Goal: Task Accomplishment & Management: Complete application form

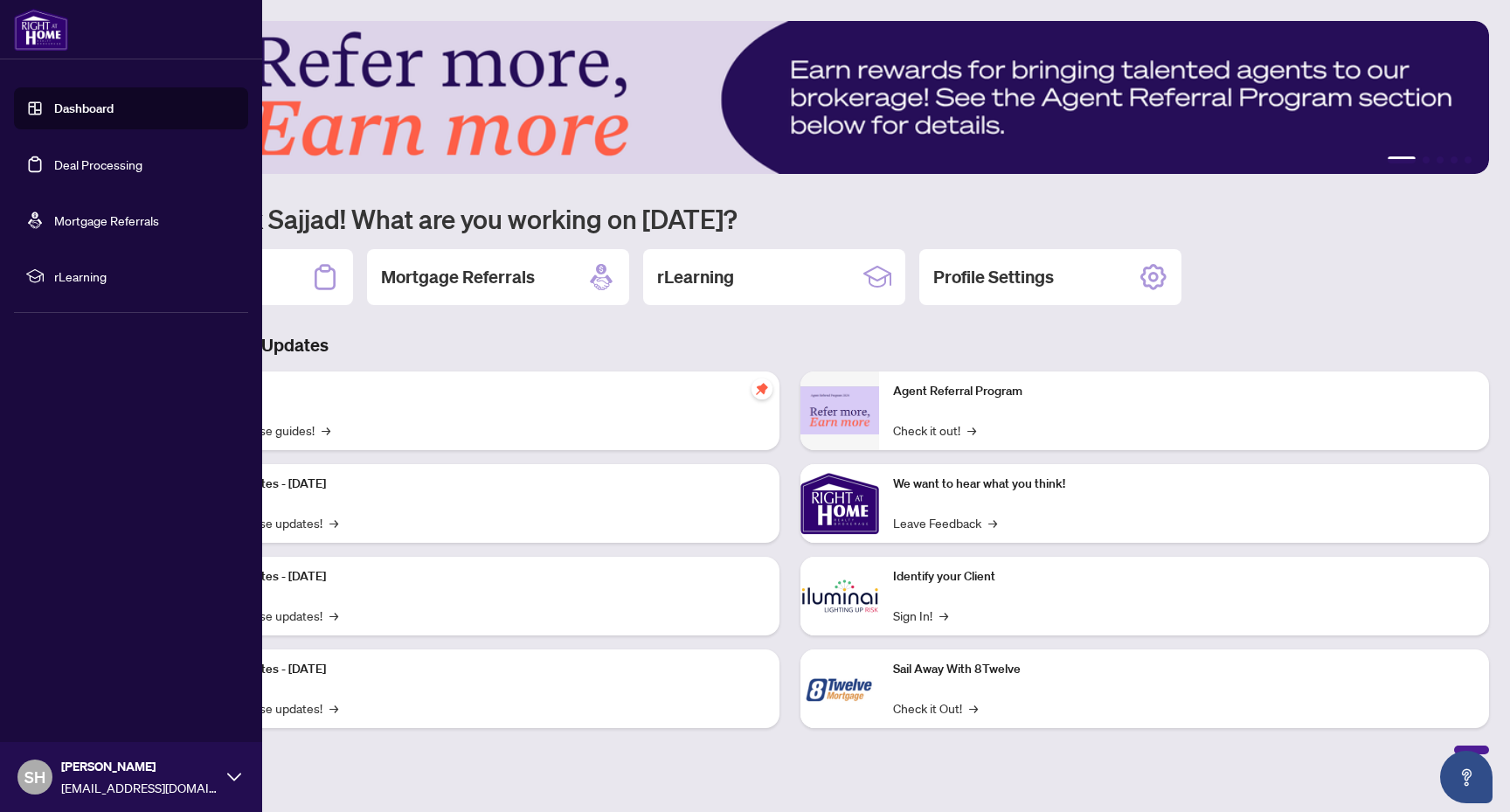
click at [119, 164] on link "Deal Processing" at bounding box center [98, 165] width 88 height 16
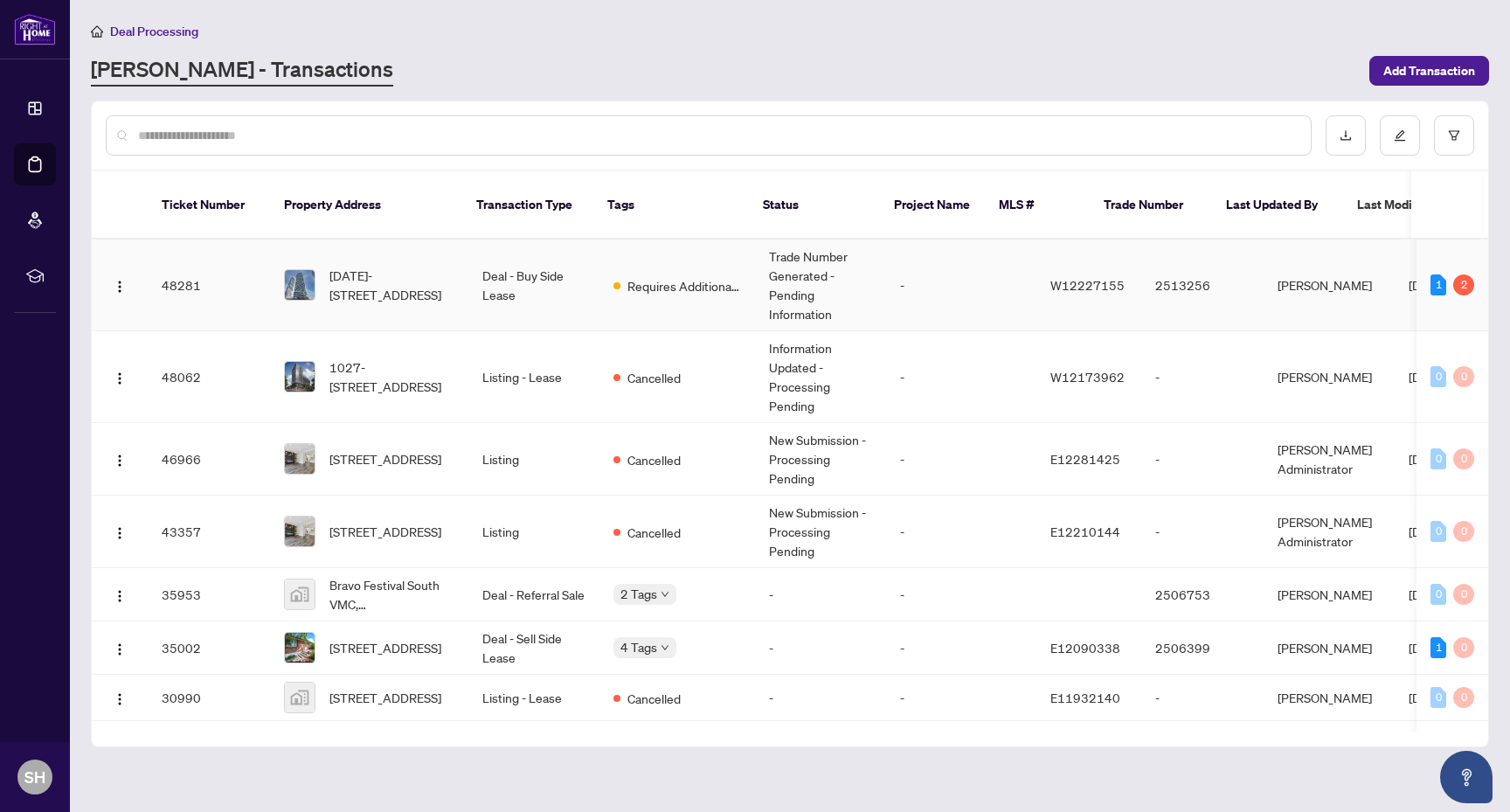
click at [717, 241] on td "Requires Additional Docs" at bounding box center [677, 285] width 156 height 92
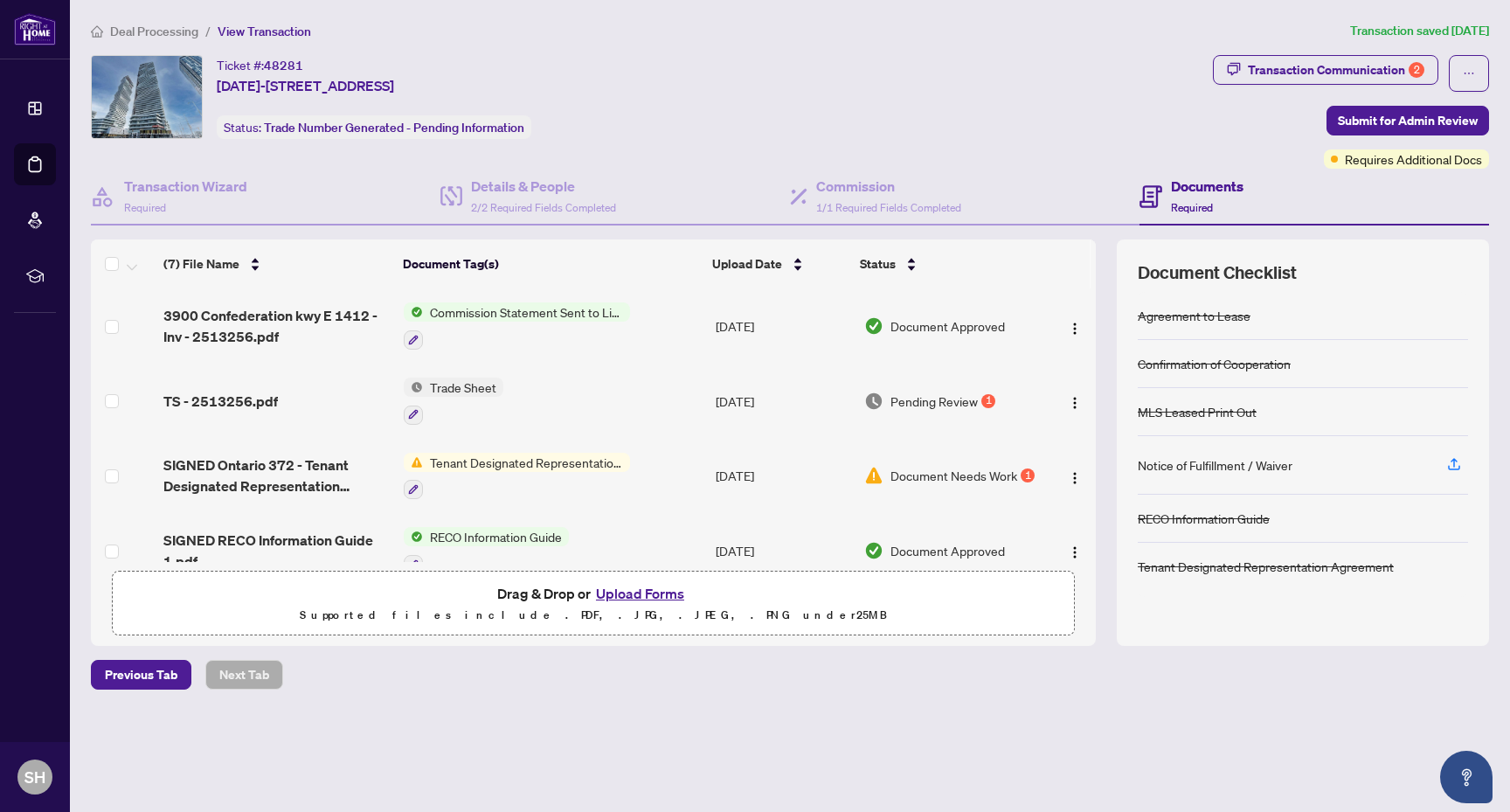
click at [1332, 95] on div "Transaction Communication 2 Submit for Admin Review Requires Additional Docs" at bounding box center [1351, 111] width 276 height 113
click at [1332, 73] on div "Transaction Communication 2" at bounding box center [1336, 70] width 177 height 28
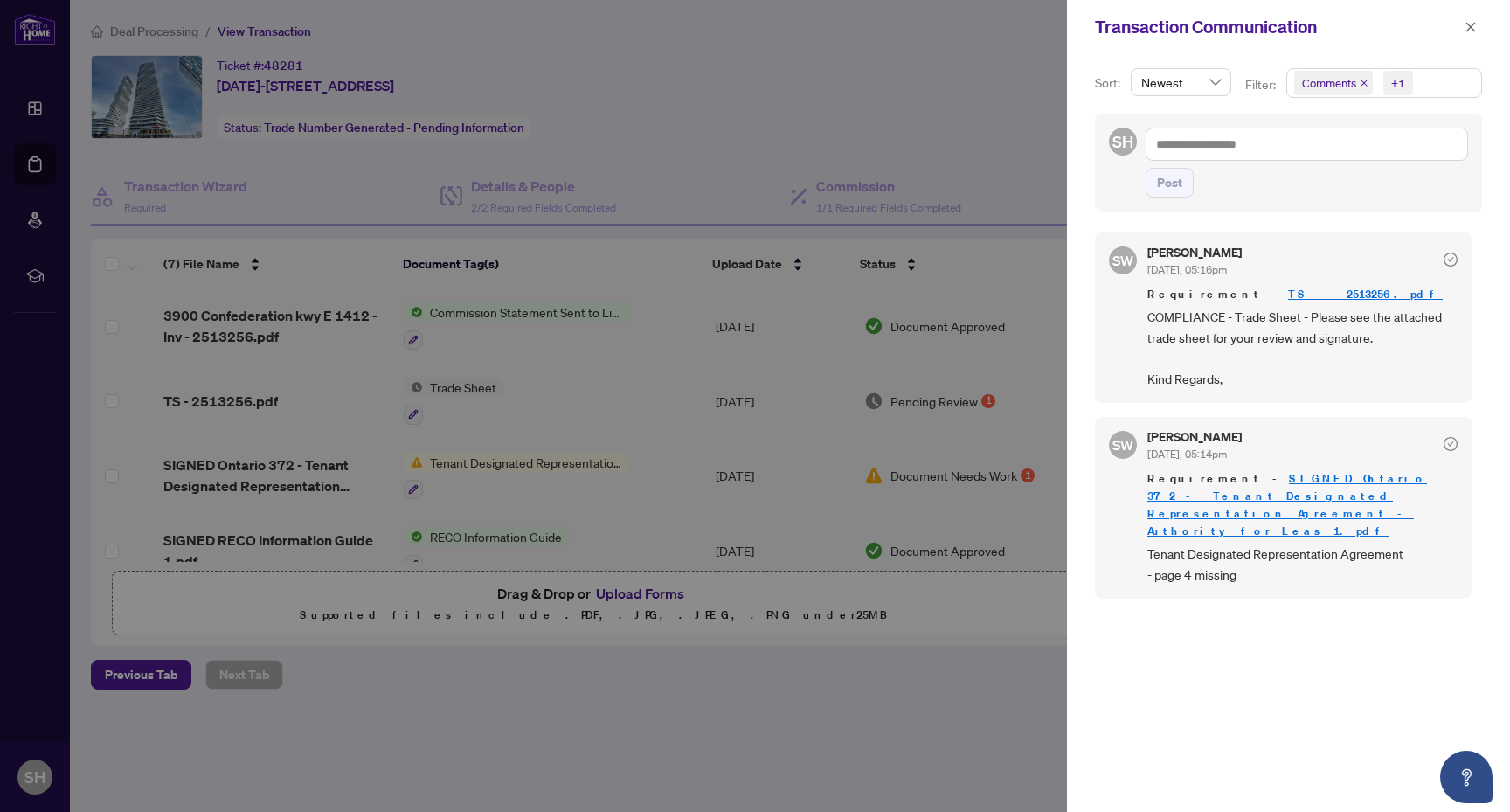
click at [1271, 478] on link "SIGNED Ontario 372 - Tenant Designated Representation Agreement - Authority for…" at bounding box center [1287, 504] width 279 height 67
click at [1472, 30] on icon "close" at bounding box center [1471, 27] width 12 height 12
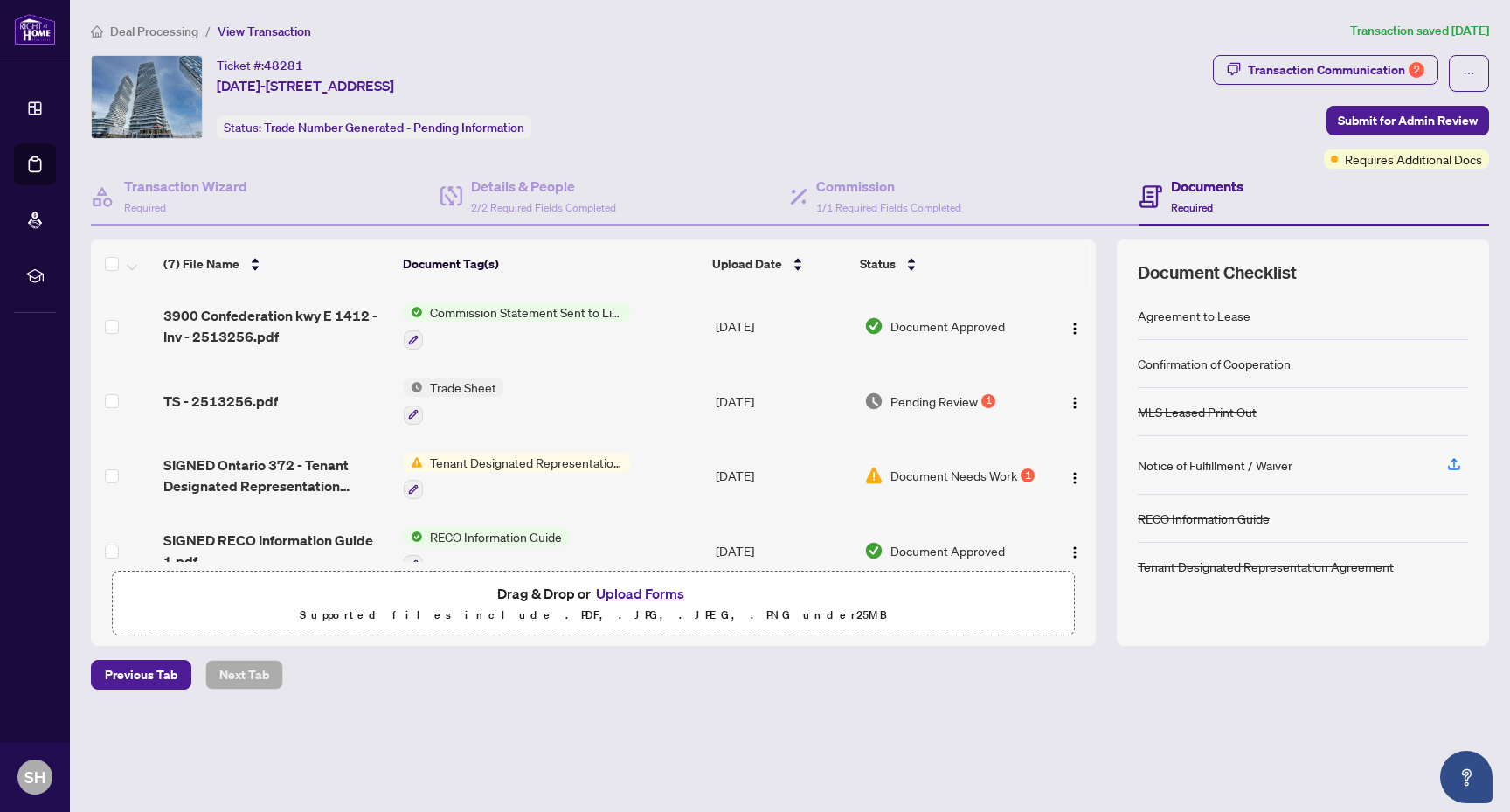
click at [651, 597] on button "Upload Forms" at bounding box center [641, 593] width 99 height 23
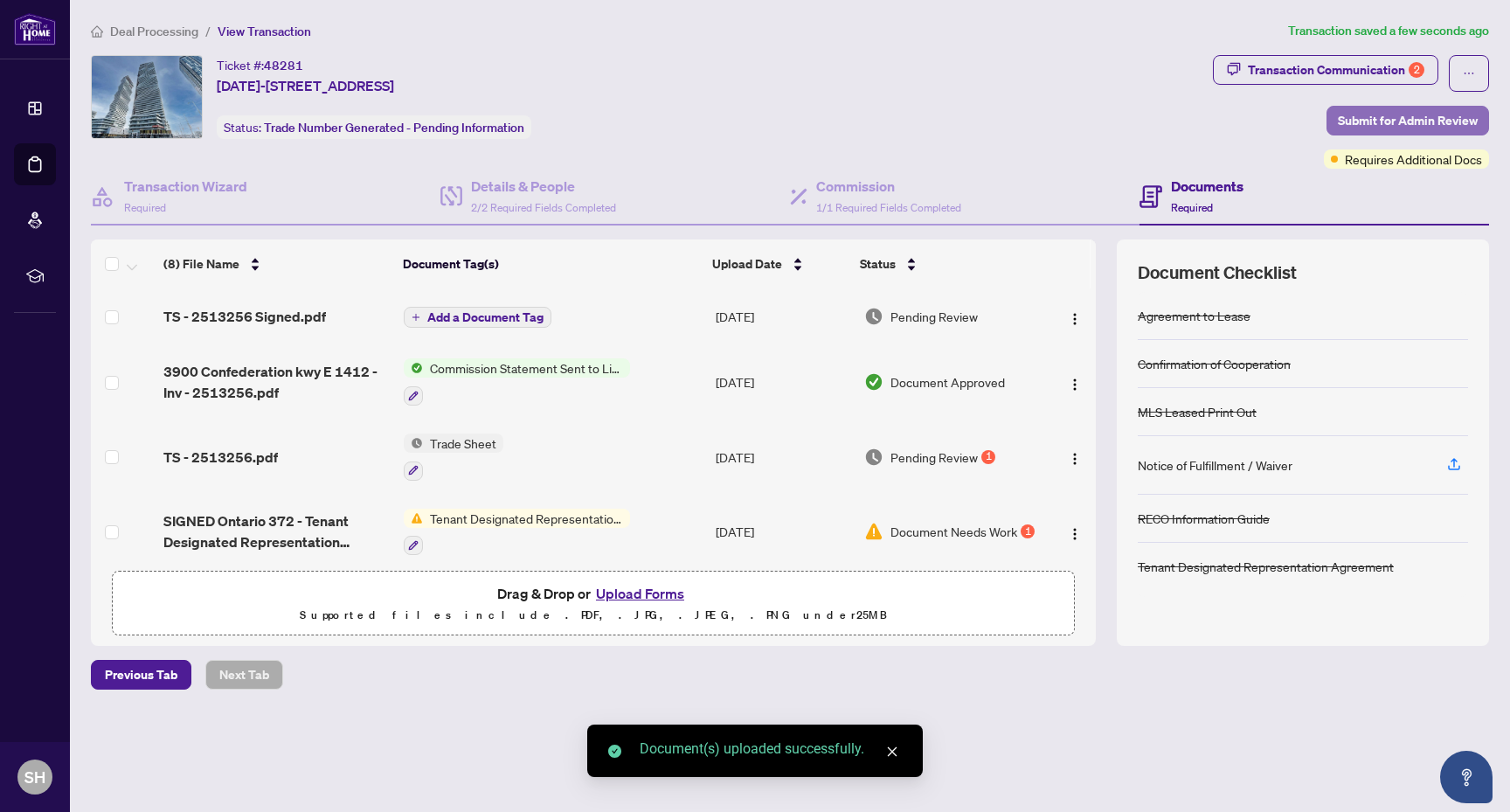
click at [1408, 126] on span "Submit for Admin Review" at bounding box center [1408, 120] width 140 height 28
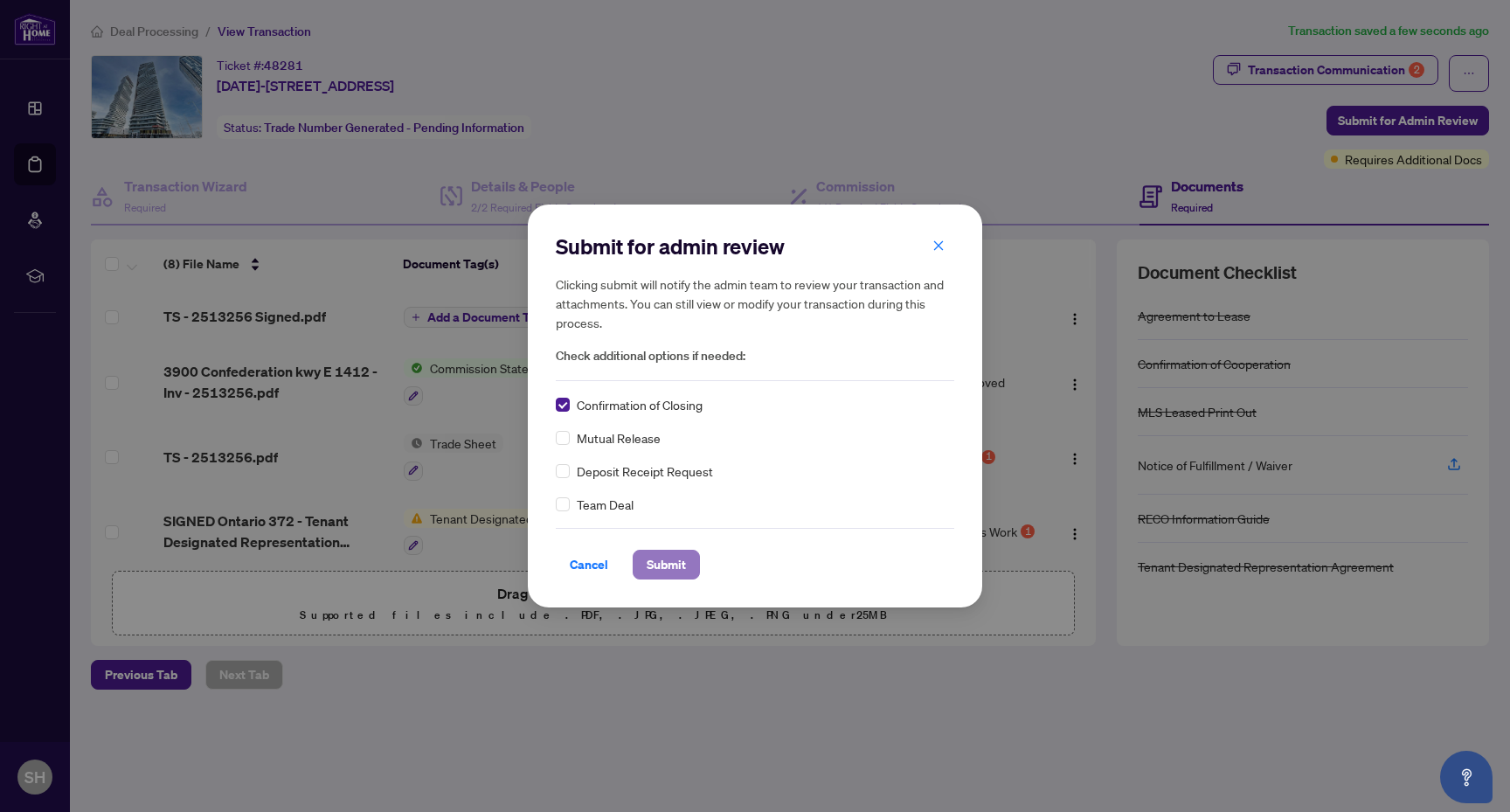
click at [683, 569] on span "Submit" at bounding box center [666, 564] width 39 height 28
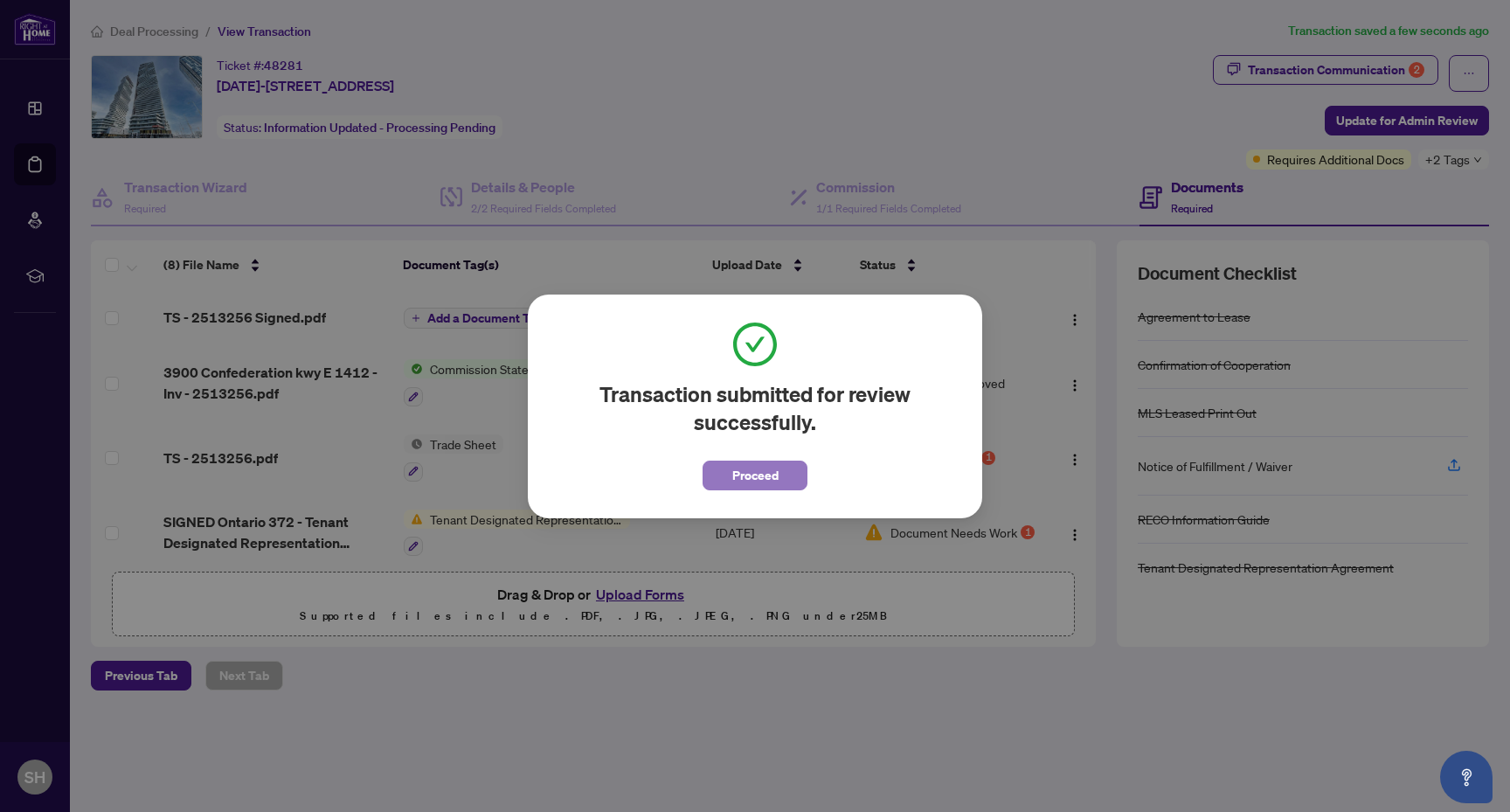
click at [766, 476] on span "Proceed" at bounding box center [755, 476] width 46 height 28
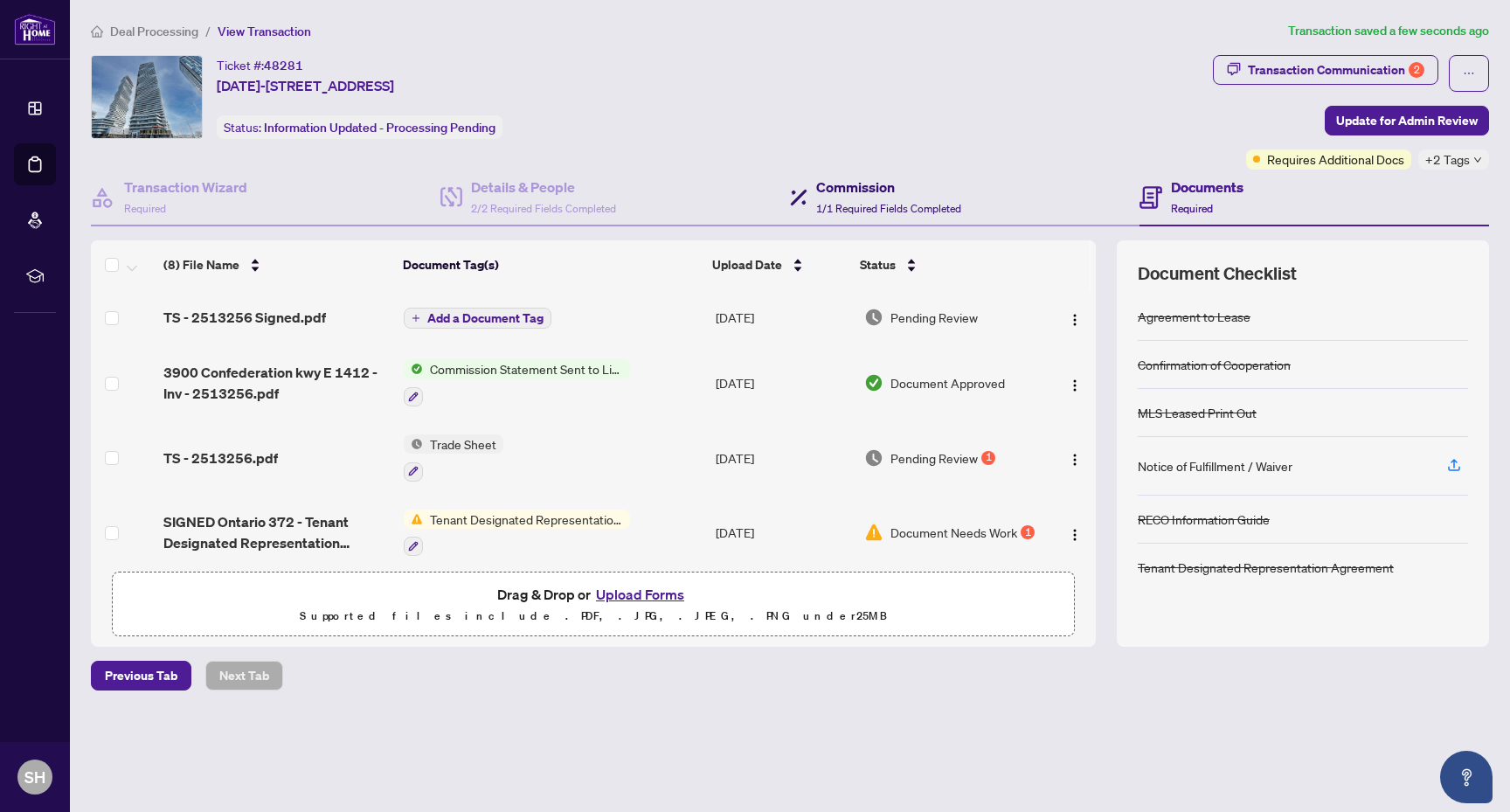
click at [940, 202] on span "1/1 Required Fields Completed" at bounding box center [888, 208] width 145 height 13
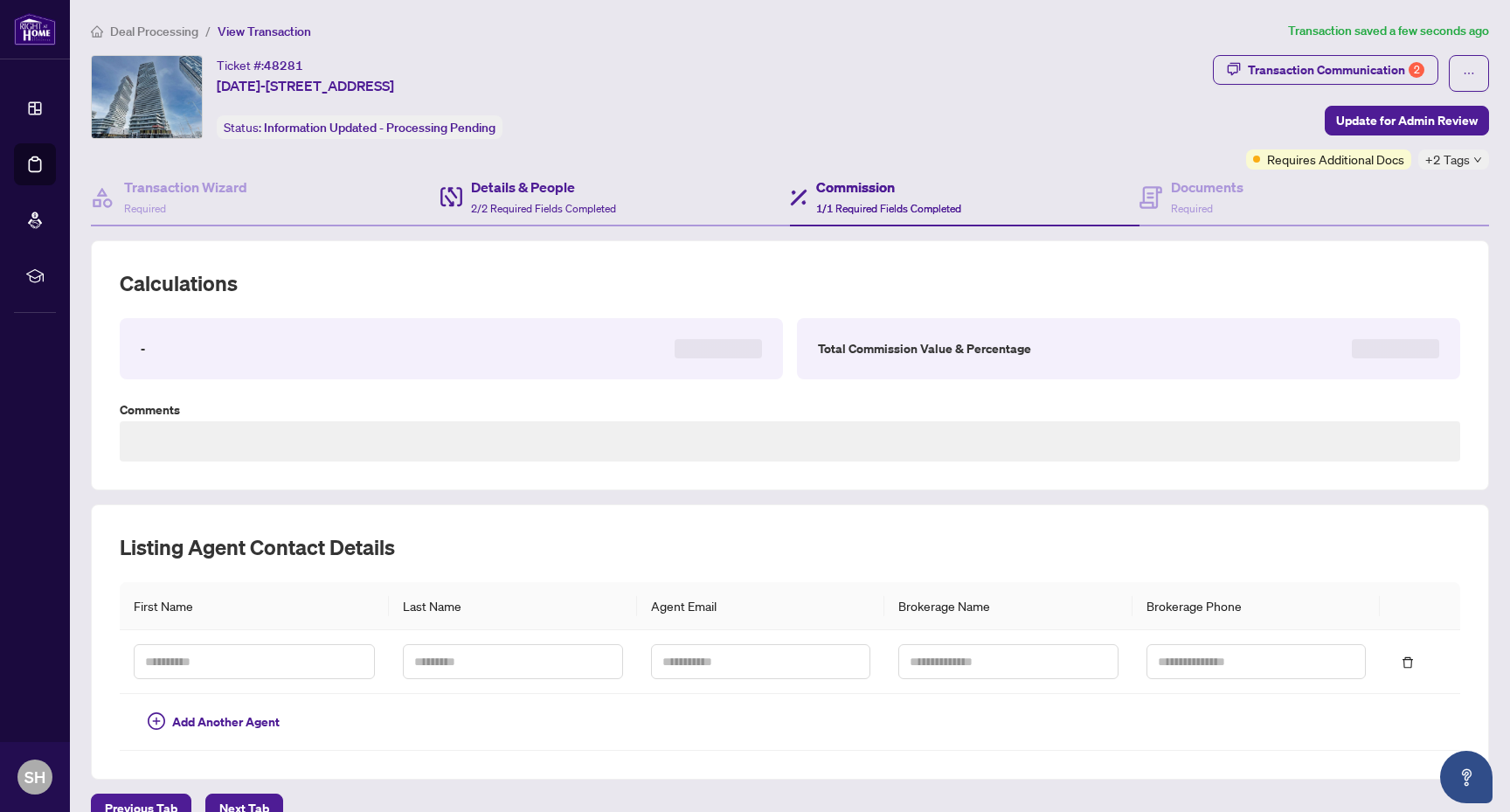
click at [640, 180] on div "Details & People 2/2 Required Fields Completed" at bounding box center [615, 198] width 349 height 57
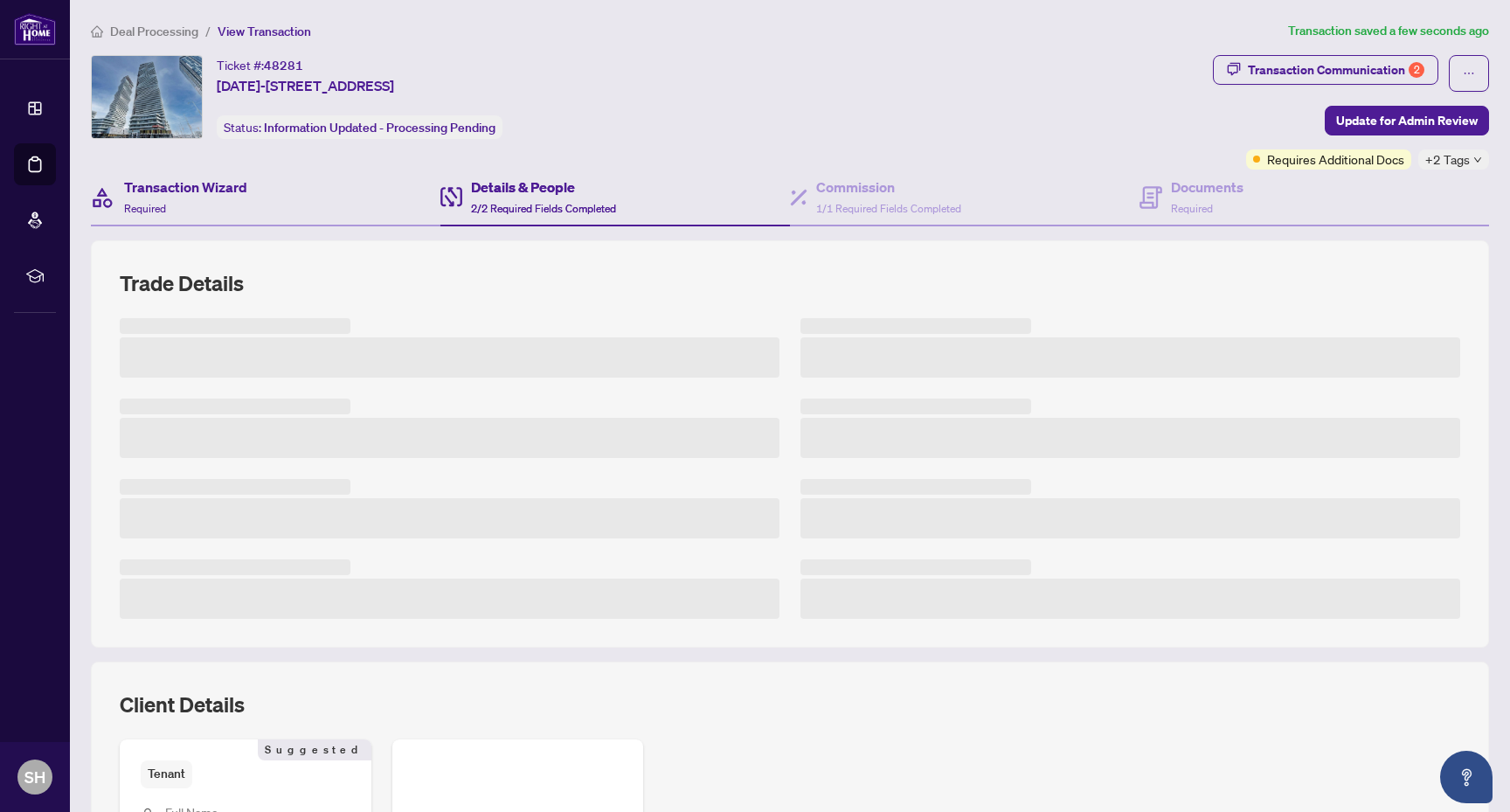
click at [321, 187] on div "Transaction Wizard Required" at bounding box center [265, 198] width 349 height 57
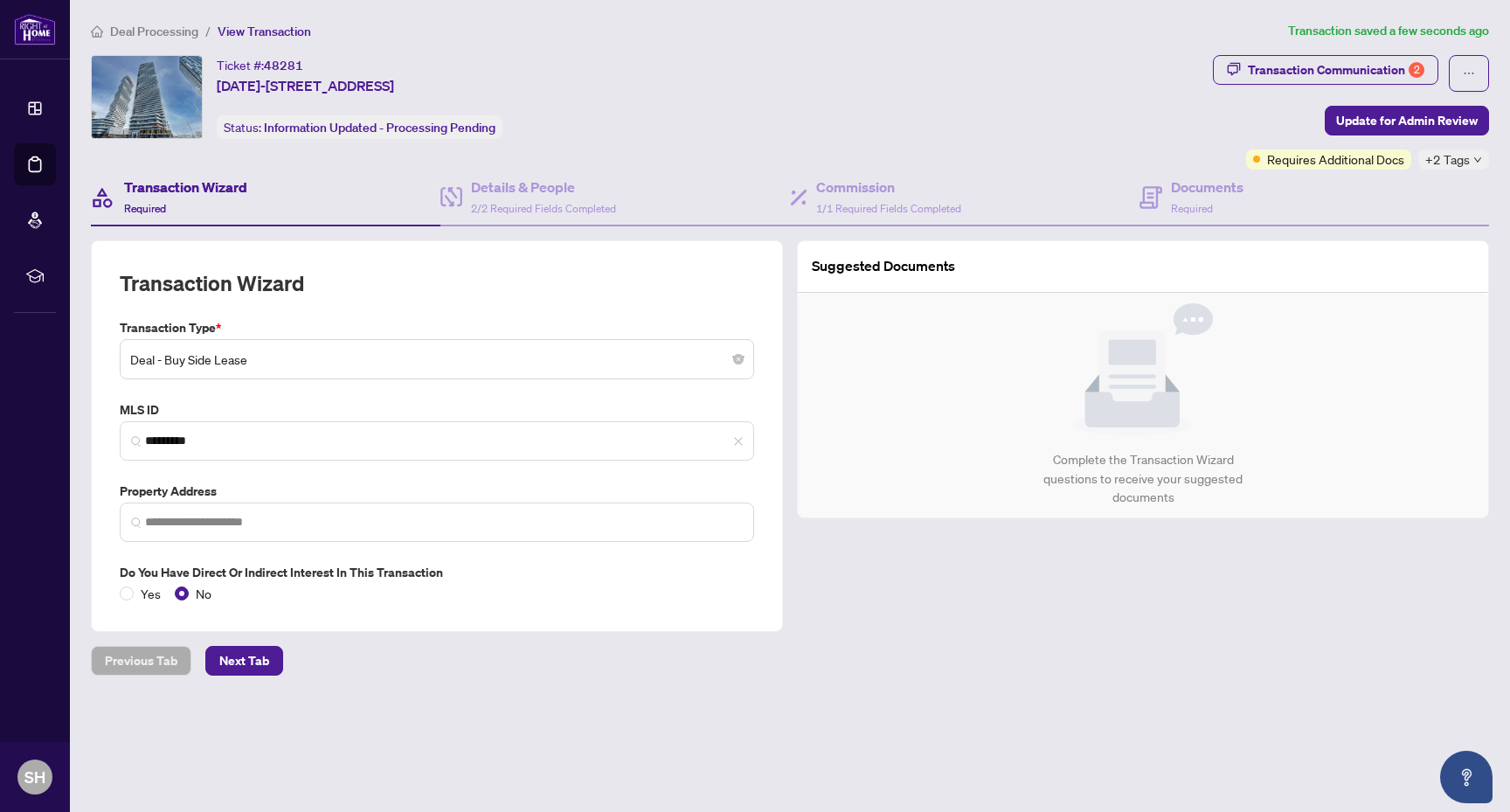
type input "**********"
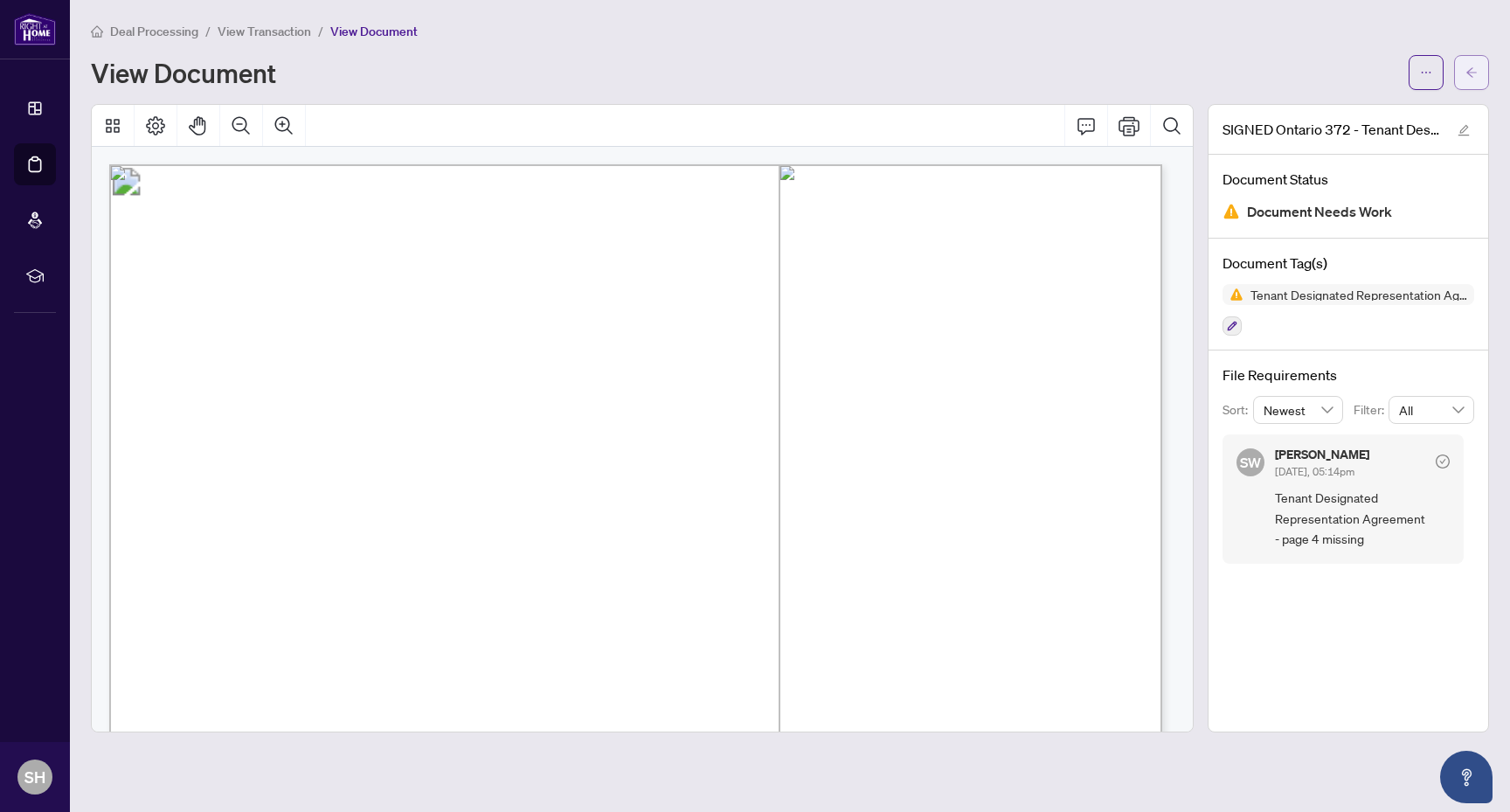
click at [1475, 70] on icon "arrow-left" at bounding box center [1472, 72] width 12 height 12
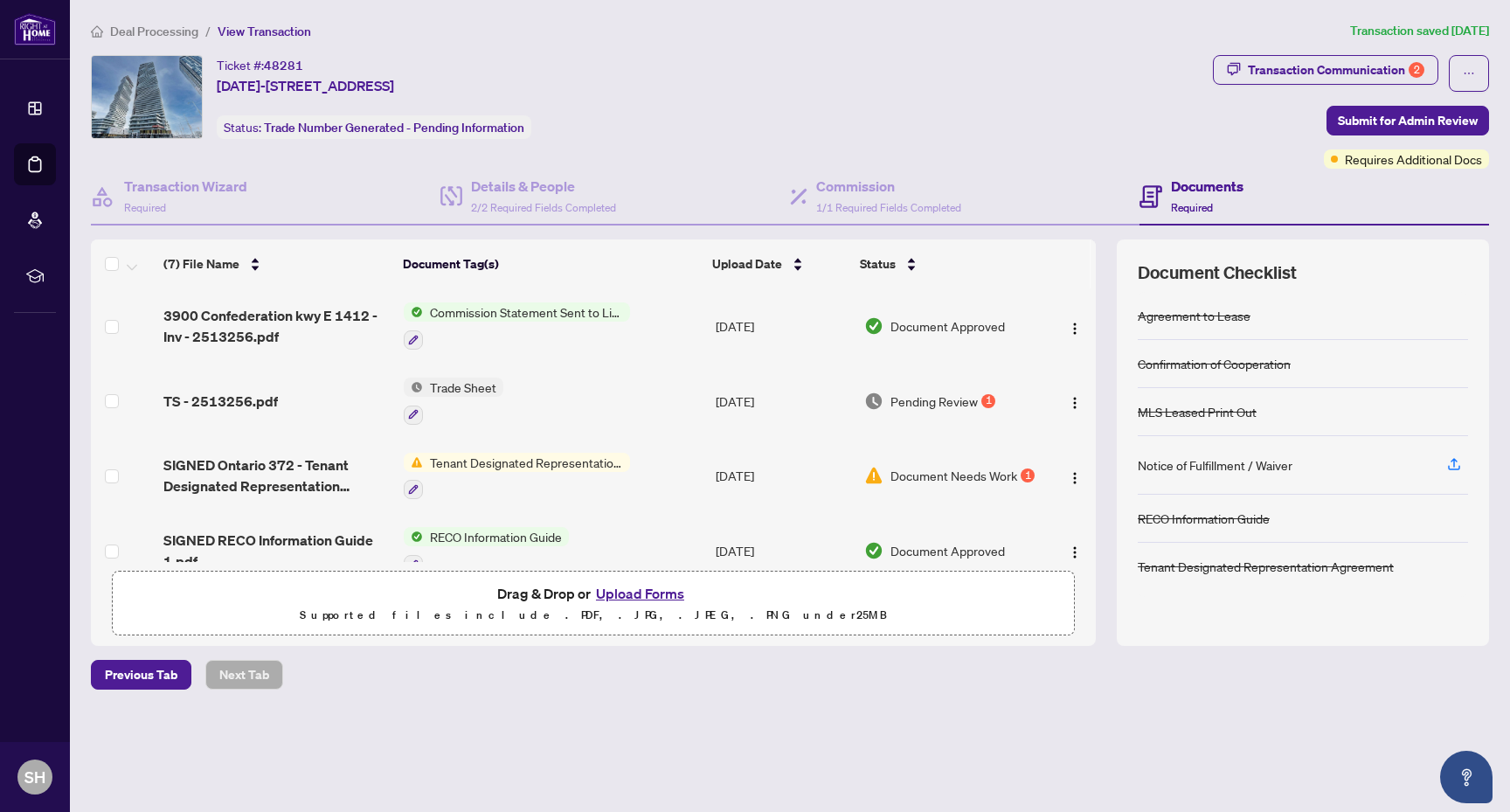
click at [481, 386] on span "Trade Sheet" at bounding box center [463, 387] width 80 height 19
click at [412, 469] on span "Trade Sheet" at bounding box center [415, 471] width 80 height 19
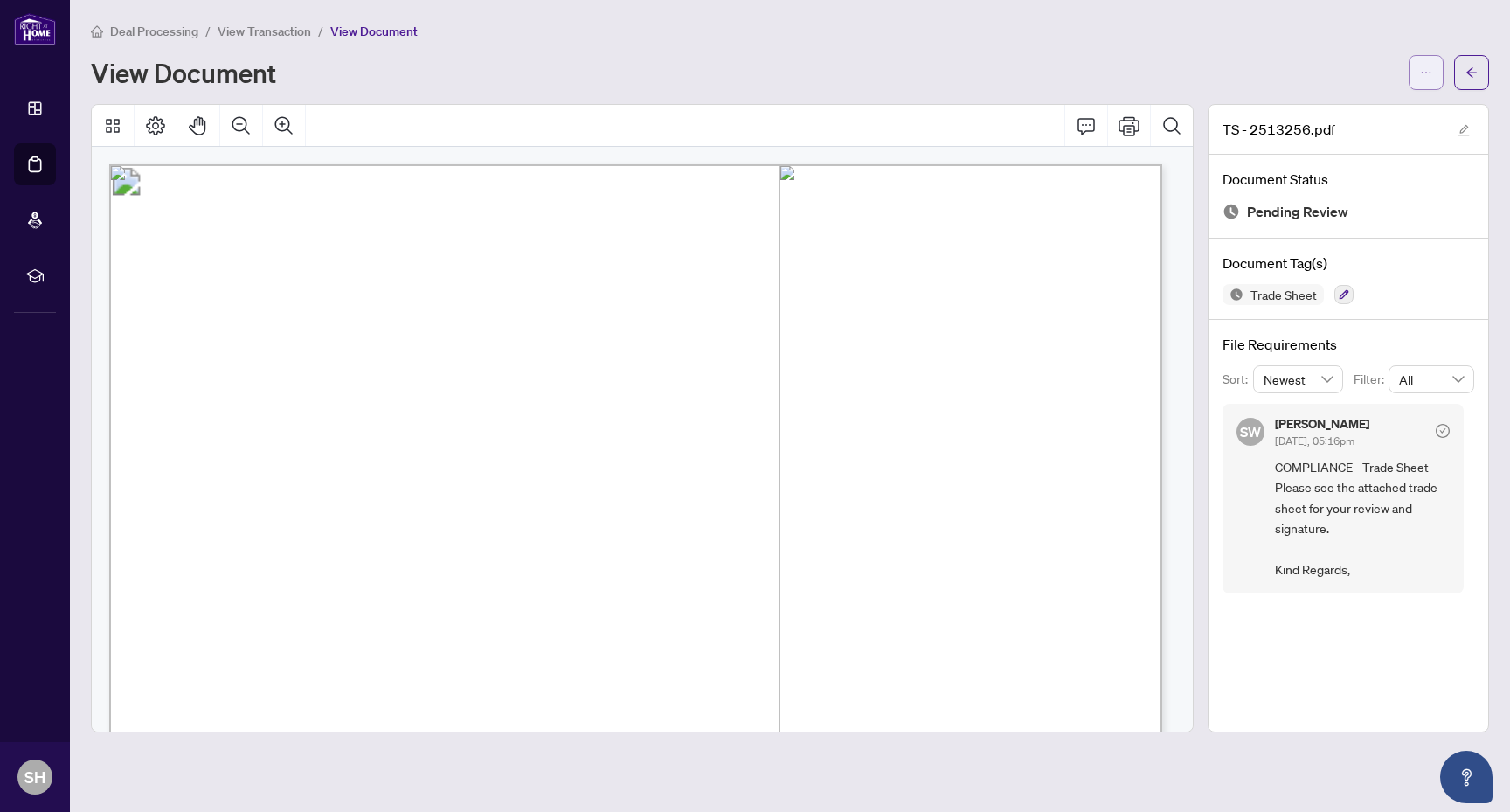
click at [1417, 78] on button "button" at bounding box center [1425, 72] width 35 height 35
click at [1362, 107] on span "Download" at bounding box center [1363, 110] width 133 height 19
click at [1439, 66] on button "button" at bounding box center [1425, 72] width 35 height 35
click at [1361, 109] on span "Download" at bounding box center [1363, 110] width 133 height 19
click at [1416, 67] on button "button" at bounding box center [1425, 72] width 35 height 35
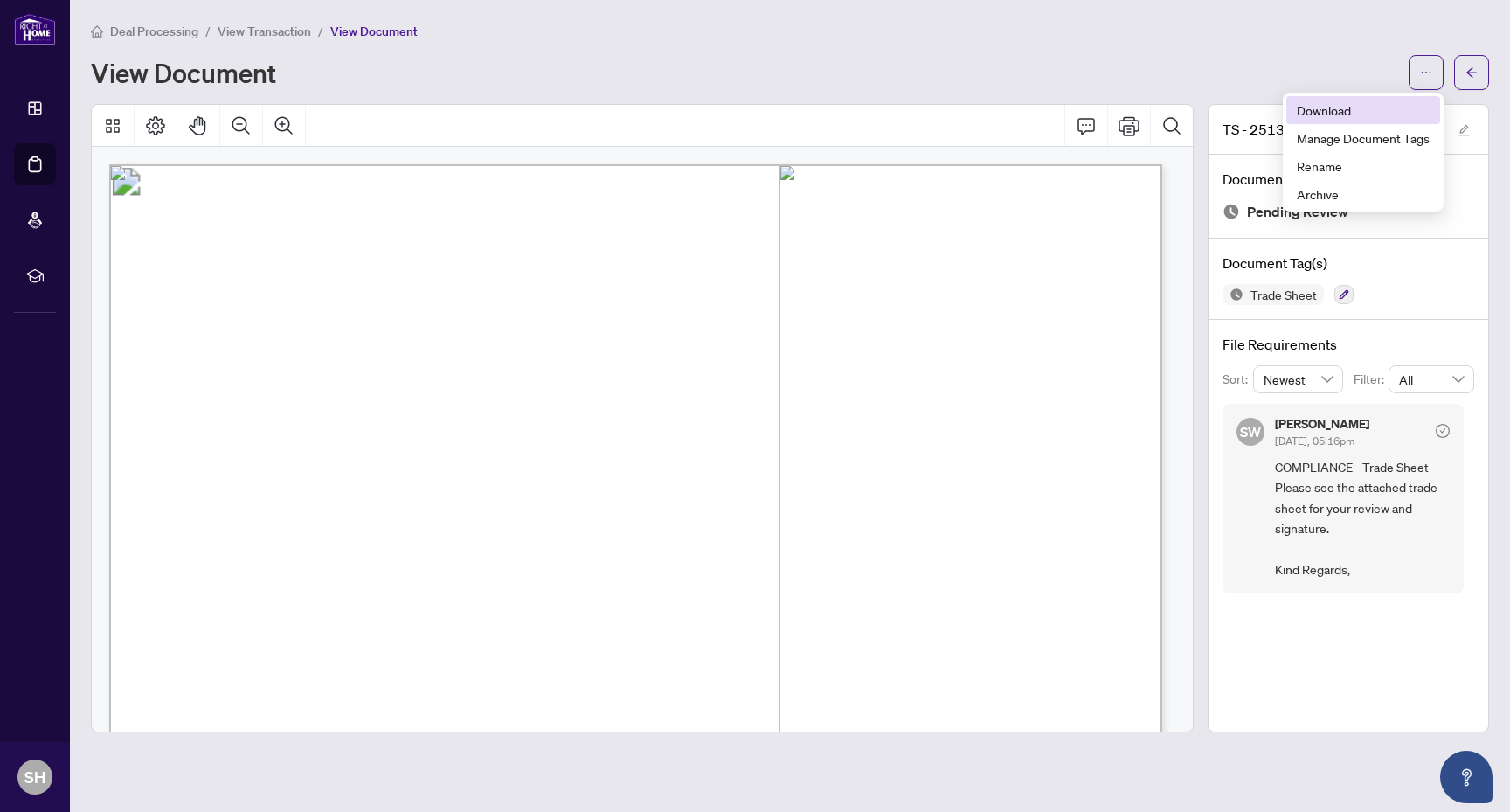
click at [1373, 118] on span "Download" at bounding box center [1363, 110] width 133 height 19
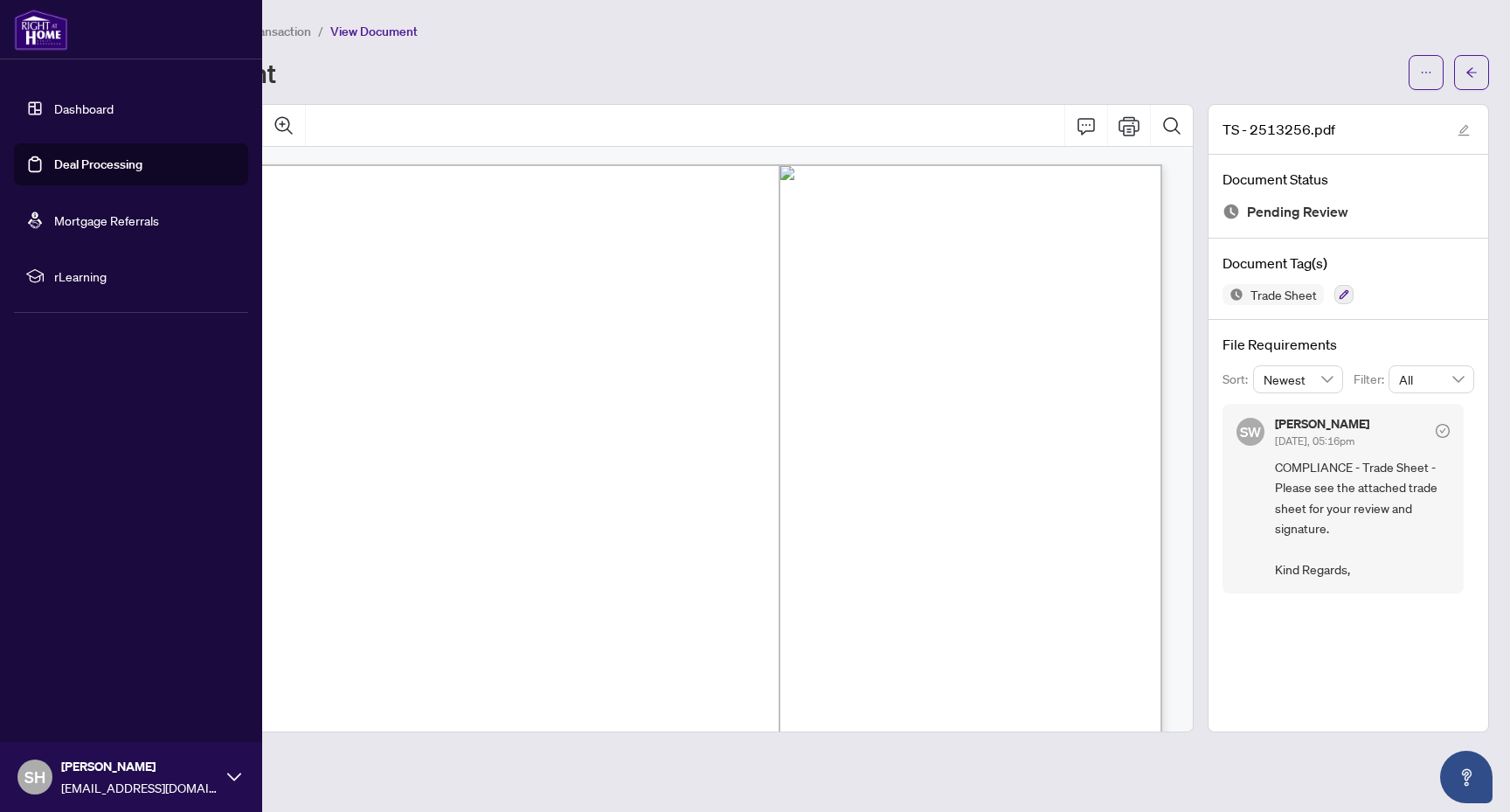
click at [89, 101] on link "Dashboard" at bounding box center [84, 109] width 59 height 16
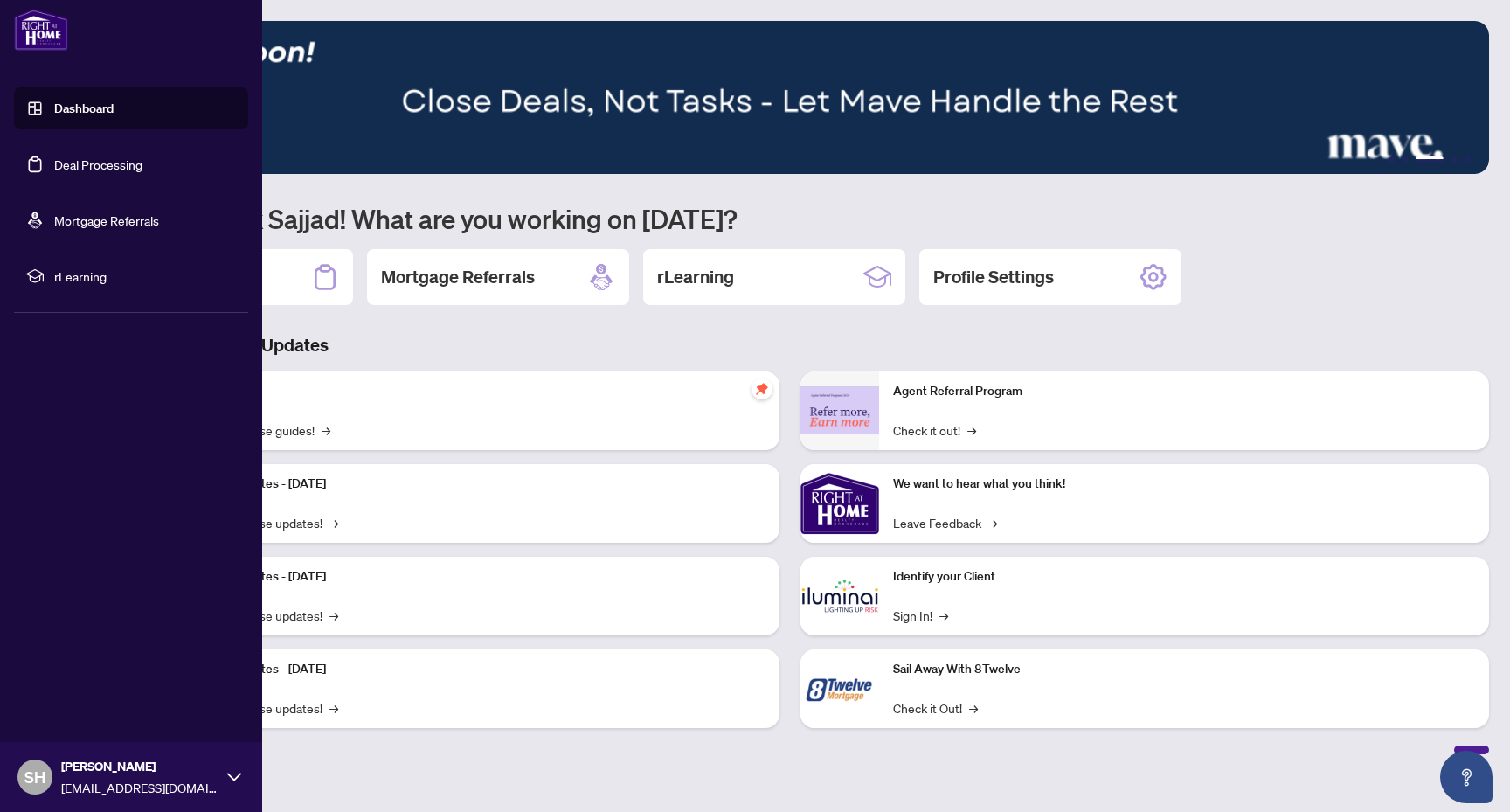
click at [54, 116] on link "Dashboard" at bounding box center [84, 109] width 59 height 16
click at [129, 172] on link "Deal Processing" at bounding box center [98, 165] width 88 height 16
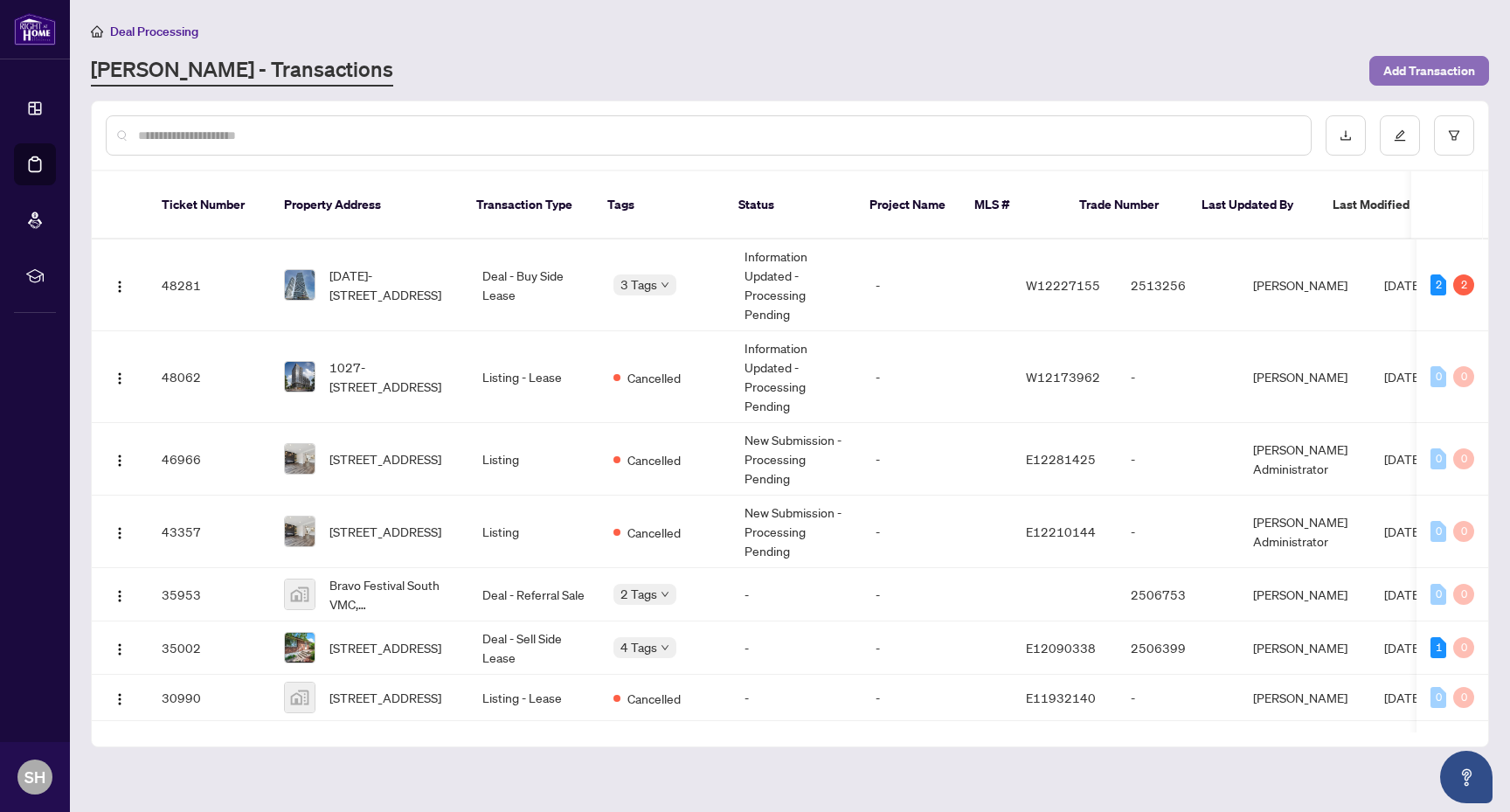
click at [1379, 74] on button "Add Transaction" at bounding box center [1429, 71] width 119 height 30
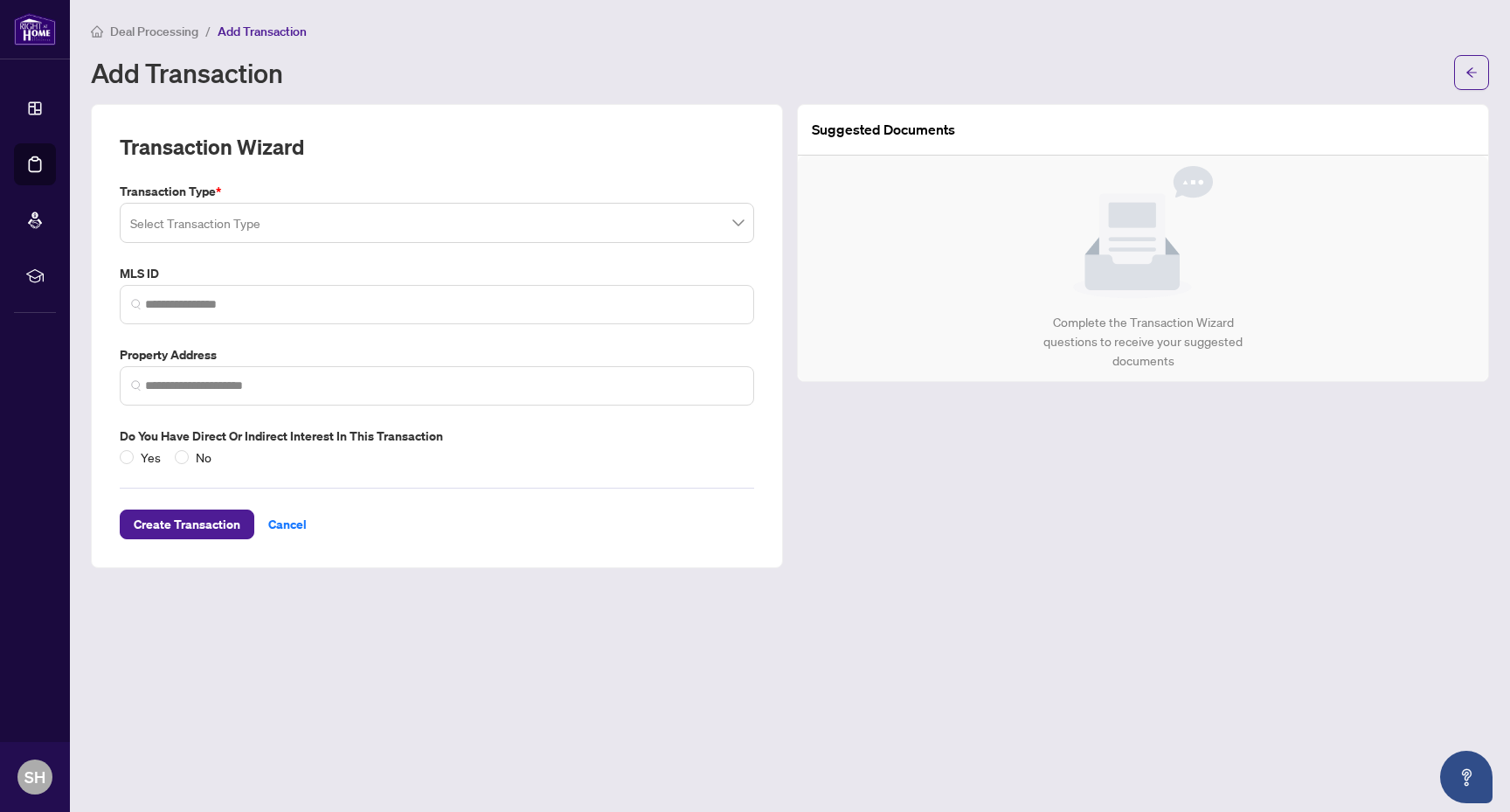
drag, startPoint x: 380, startPoint y: 195, endPoint x: 380, endPoint y: 210, distance: 15.0
click at [380, 210] on div "Transaction Type * Select Transaction Type" at bounding box center [436, 212] width 648 height 61
click at [380, 210] on input "search" at bounding box center [429, 225] width 598 height 38
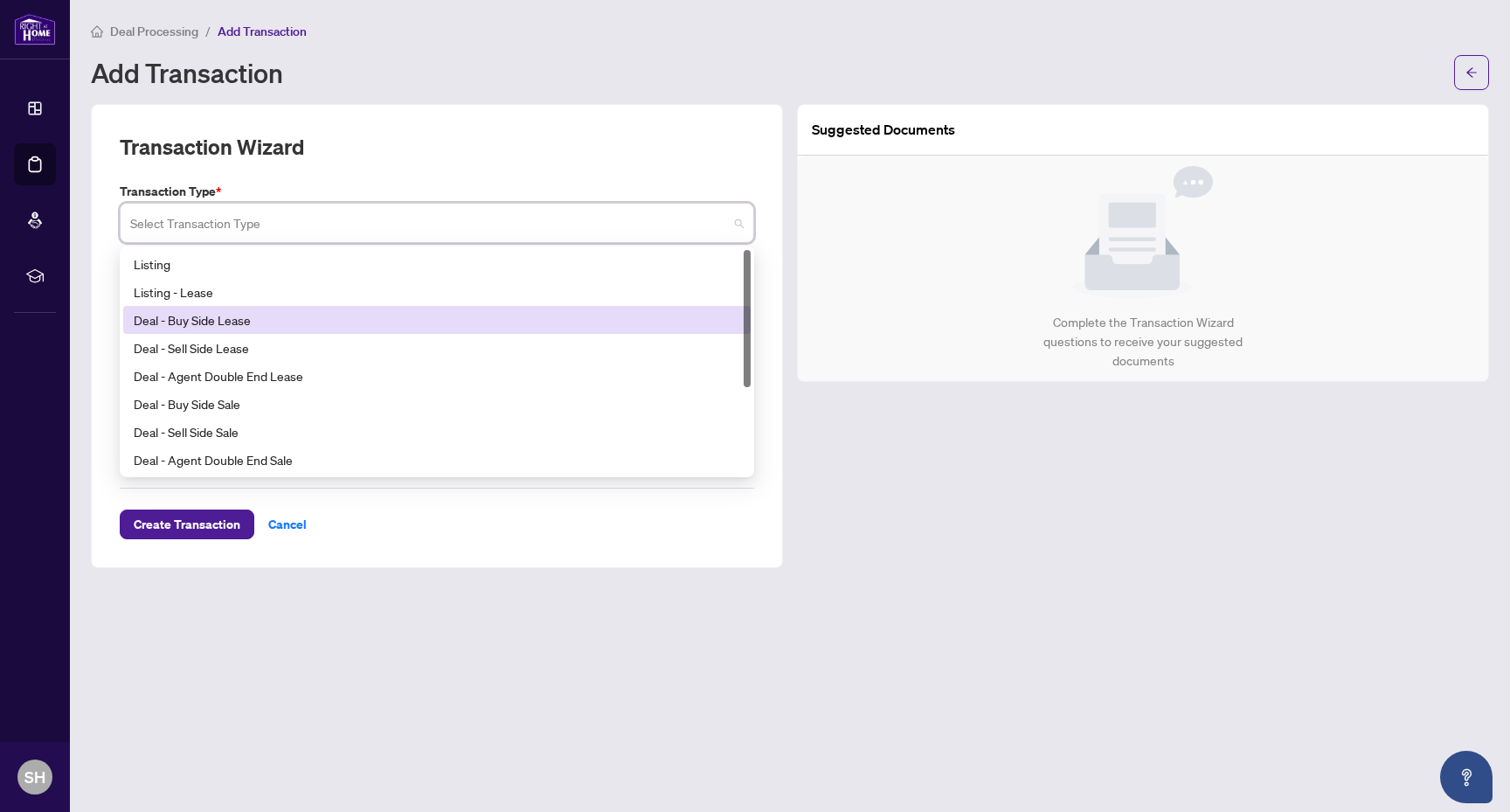
click at [265, 315] on div "Deal - Buy Side Lease" at bounding box center [436, 319] width 607 height 19
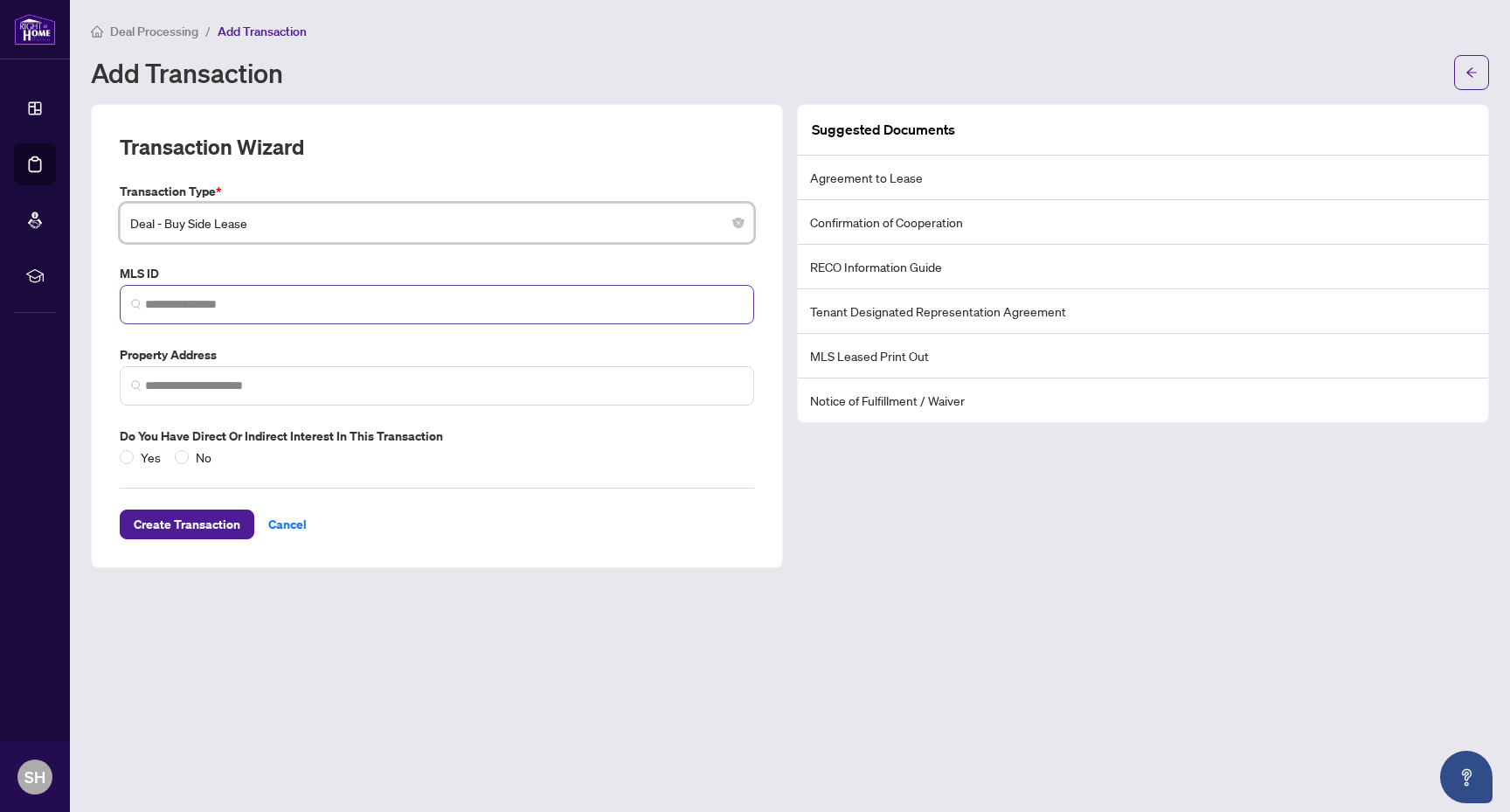
click at [233, 314] on span at bounding box center [436, 305] width 635 height 39
paste input "*********"
type input "*********"
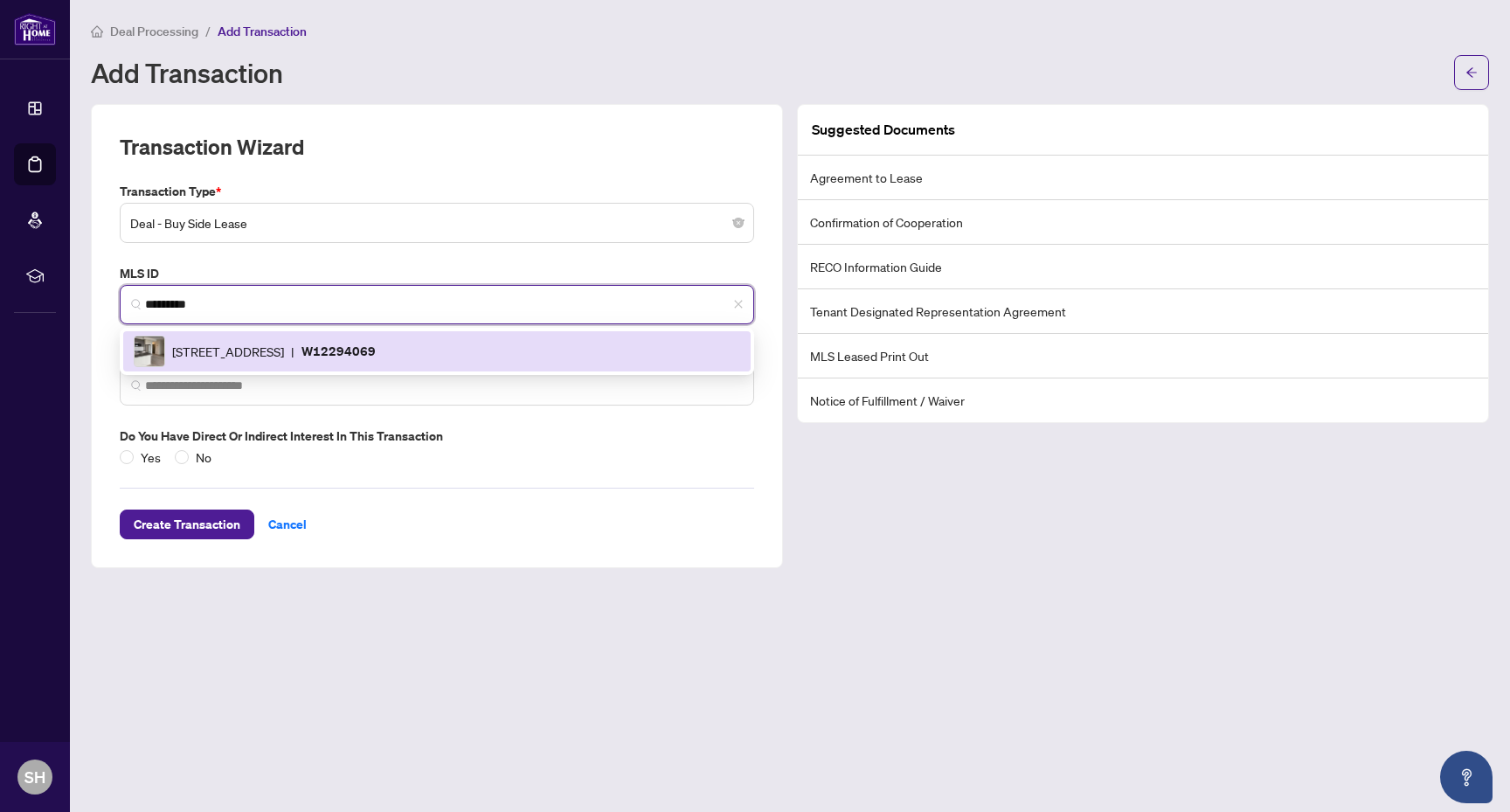
click at [284, 351] on span "4655 Metcalfe Ave, Mississauga, Ontario L5M 0Z7, Canada" at bounding box center [227, 350] width 112 height 19
type input "**********"
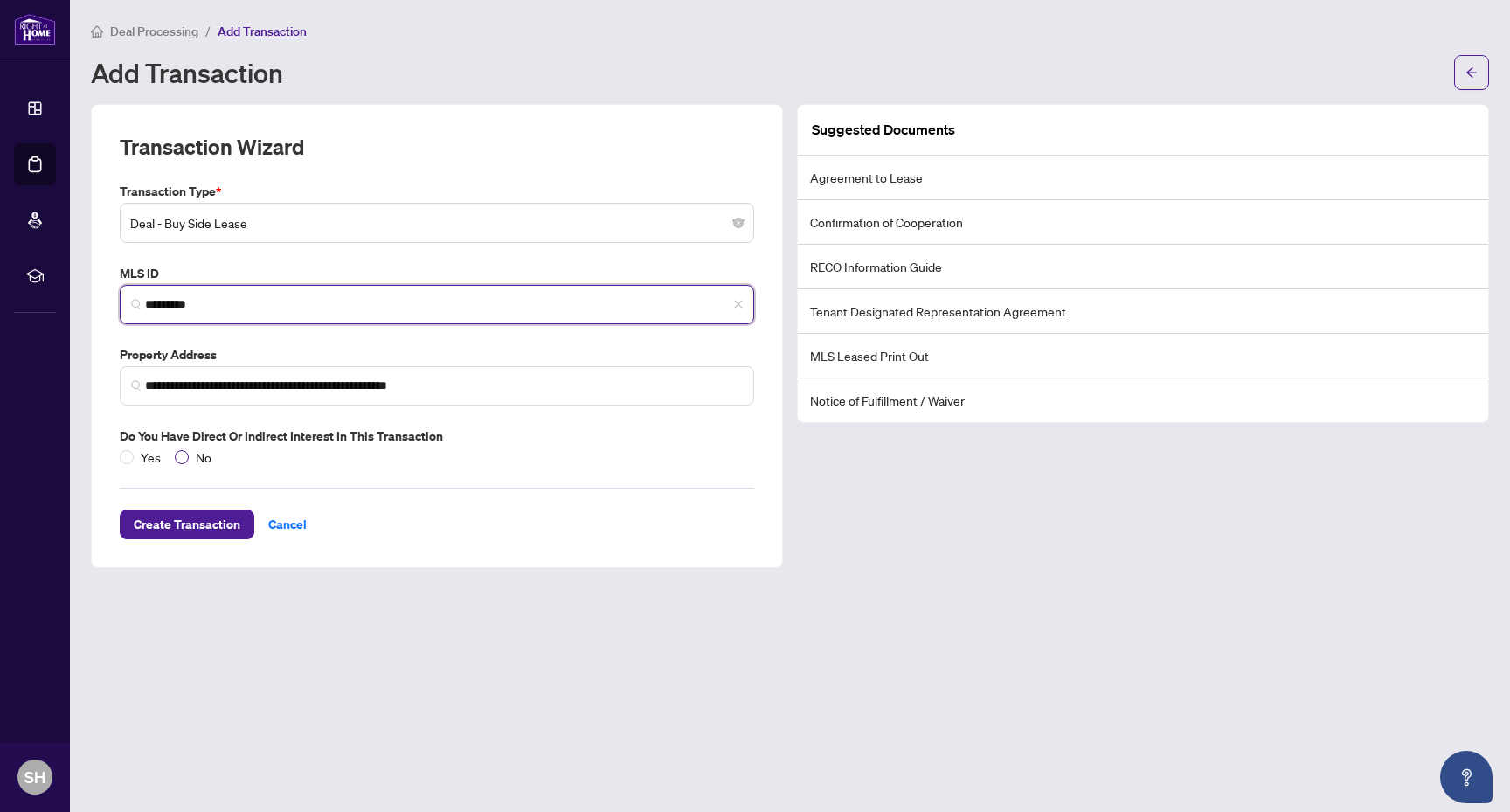
type input "*********"
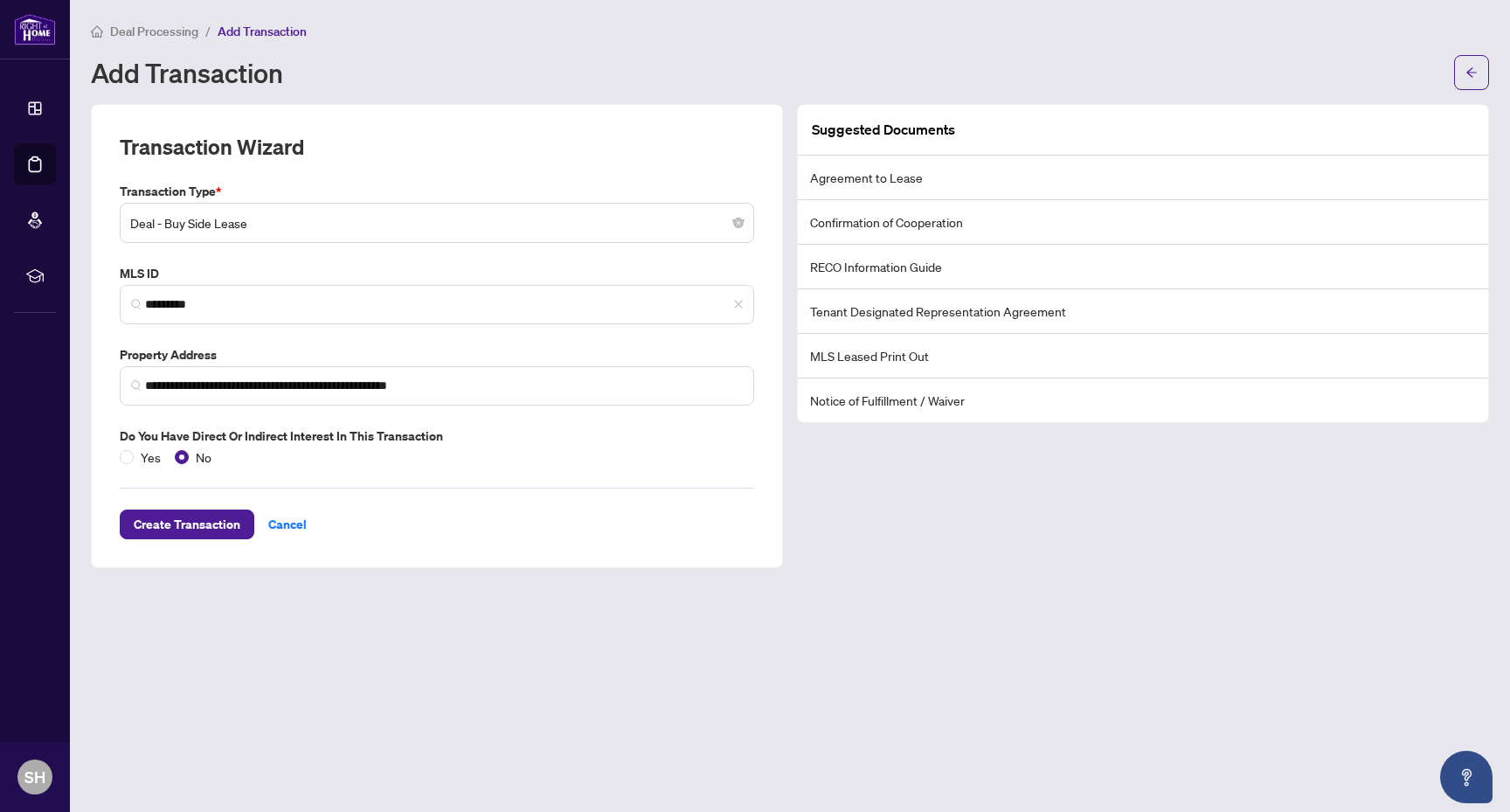
click at [223, 507] on div "Create Transaction Cancel" at bounding box center [436, 502] width 635 height 72
click at [225, 517] on span "Create Transaction" at bounding box center [187, 524] width 107 height 28
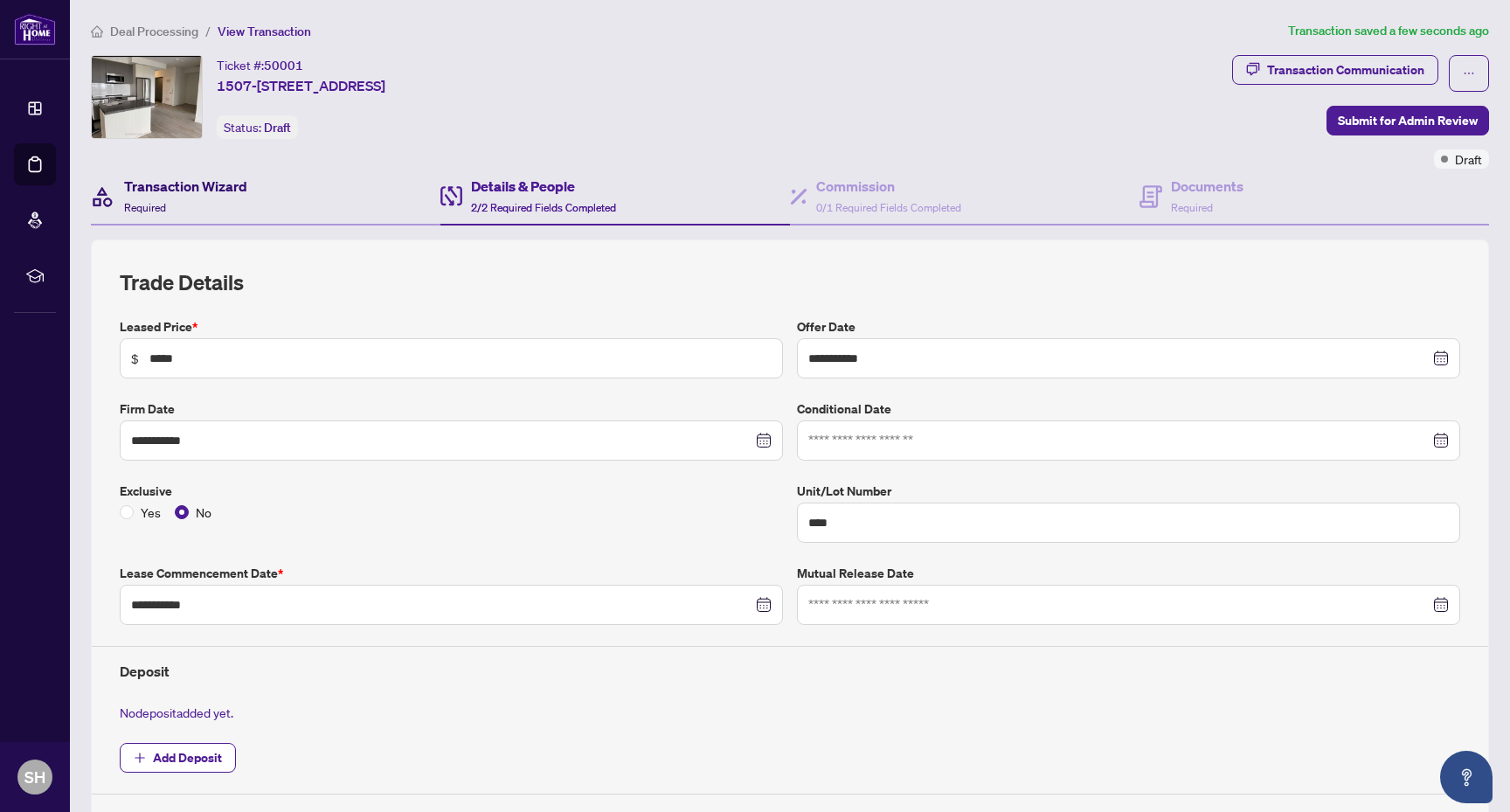
click at [228, 188] on h4 "Transaction Wizard" at bounding box center [186, 185] width 123 height 21
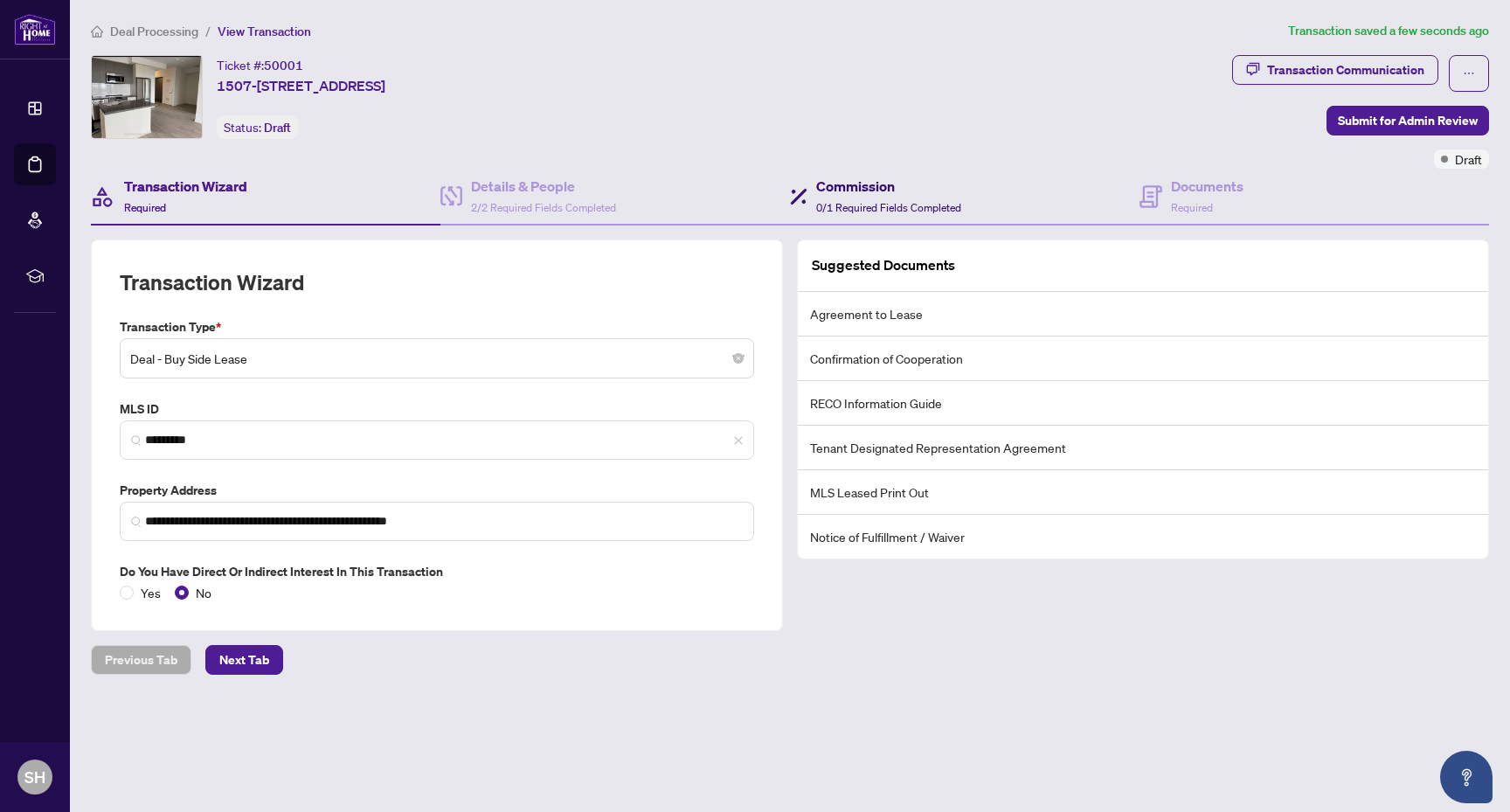
click at [886, 187] on h4 "Commission" at bounding box center [888, 185] width 145 height 21
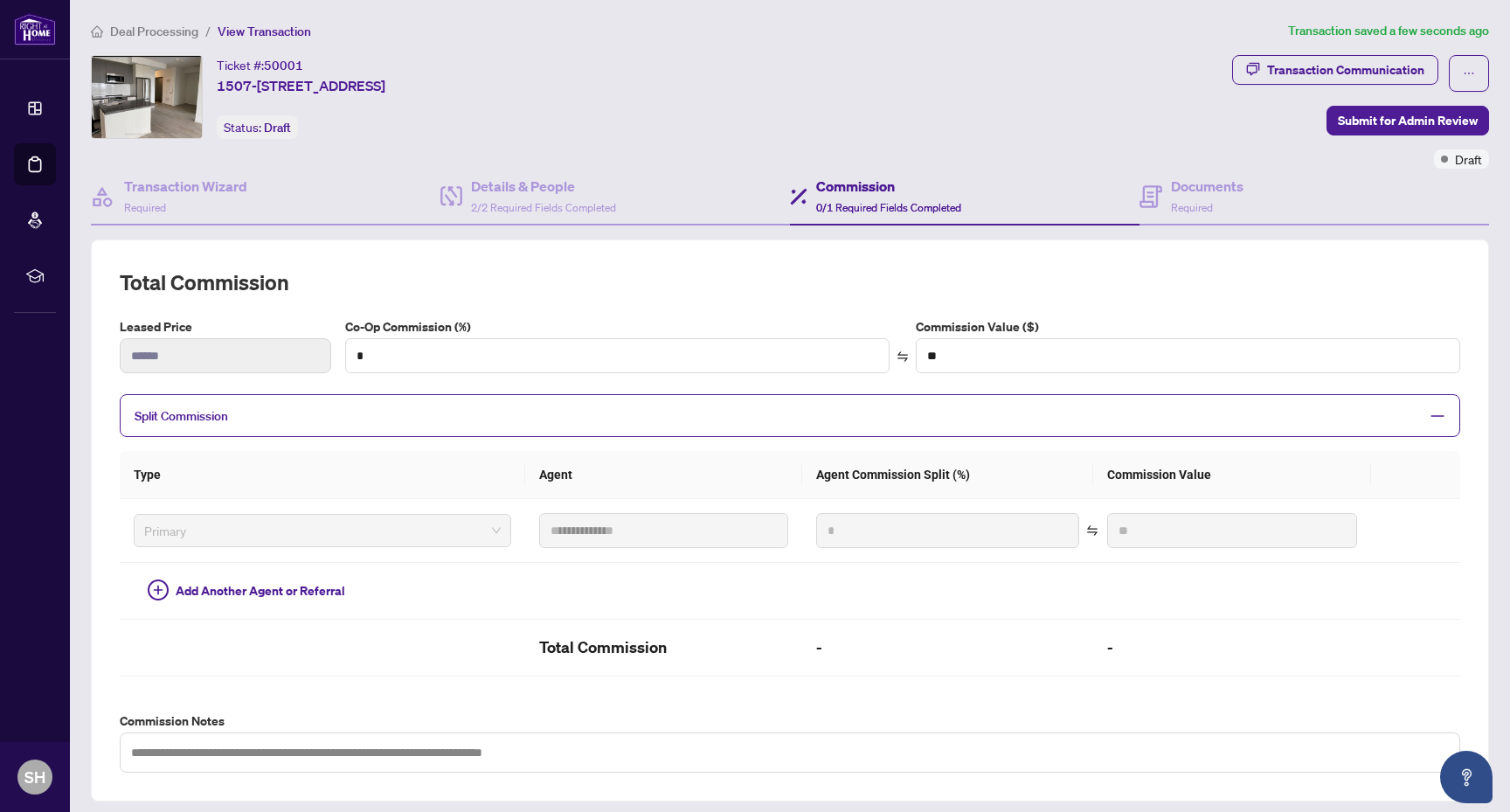
click at [304, 430] on div "Split Commission" at bounding box center [790, 414] width 1340 height 42
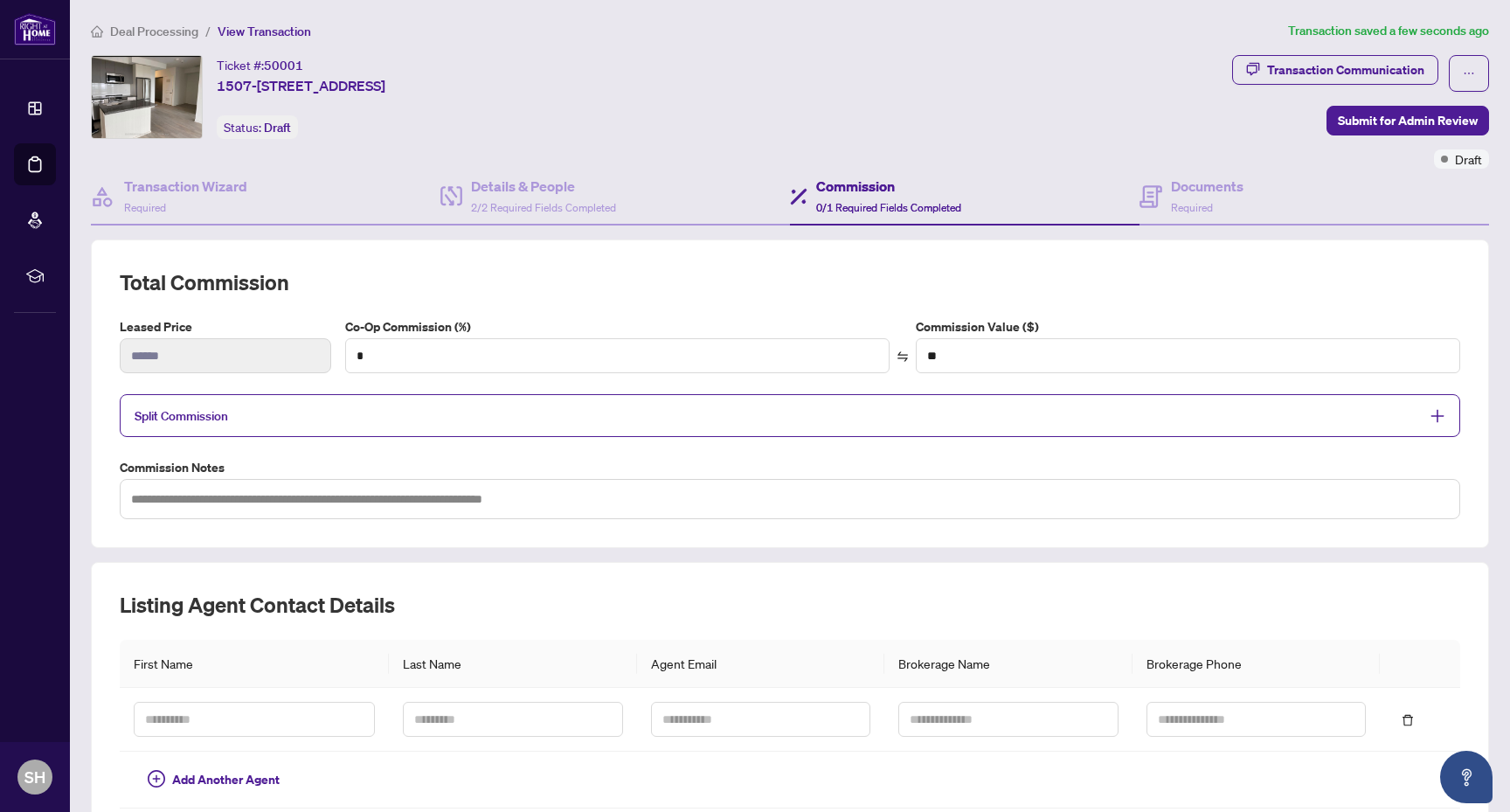
click at [304, 430] on div "Split Commission" at bounding box center [790, 414] width 1340 height 42
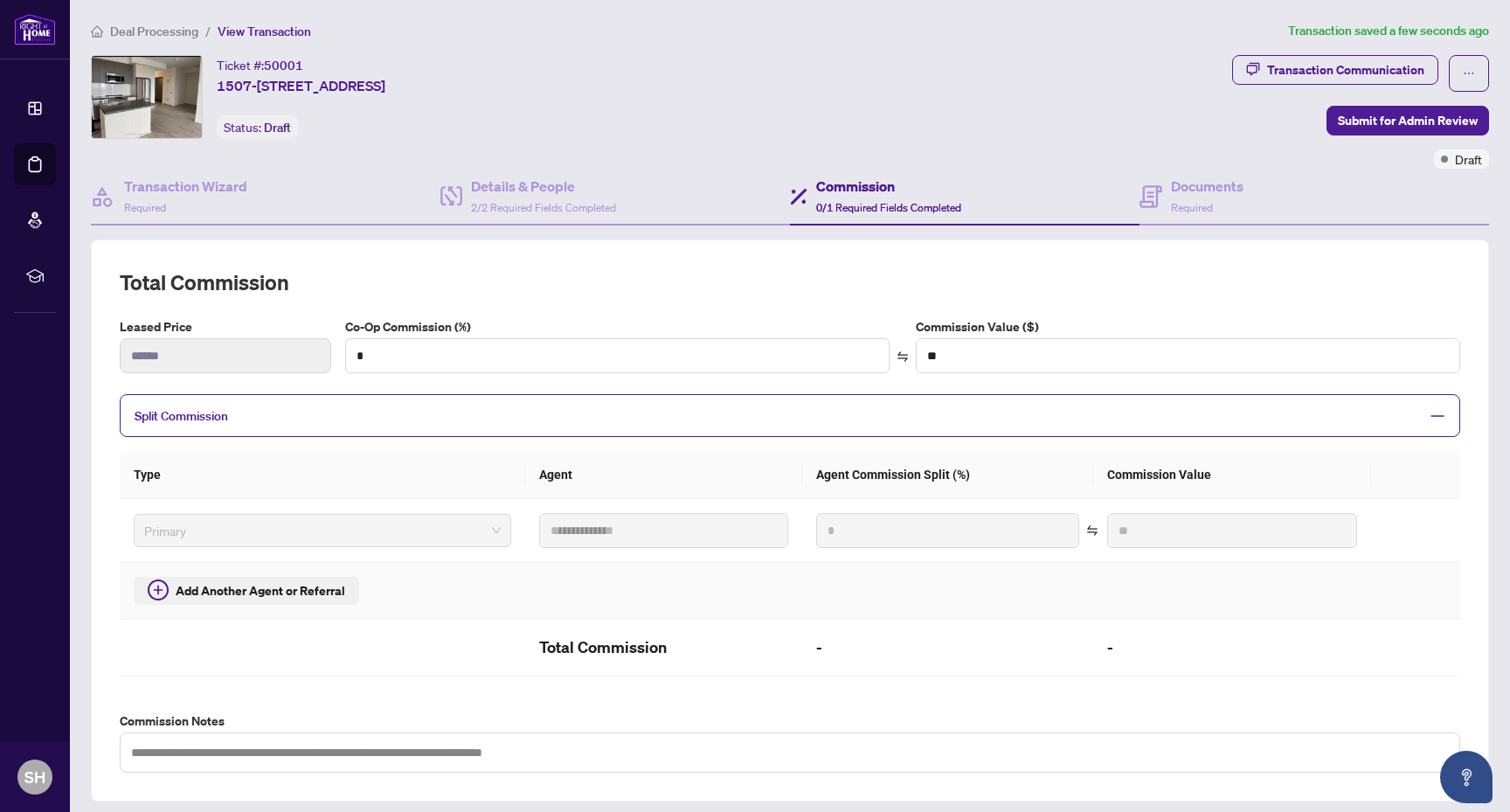
click at [271, 588] on span "Add Another Agent or Referral" at bounding box center [261, 590] width 170 height 19
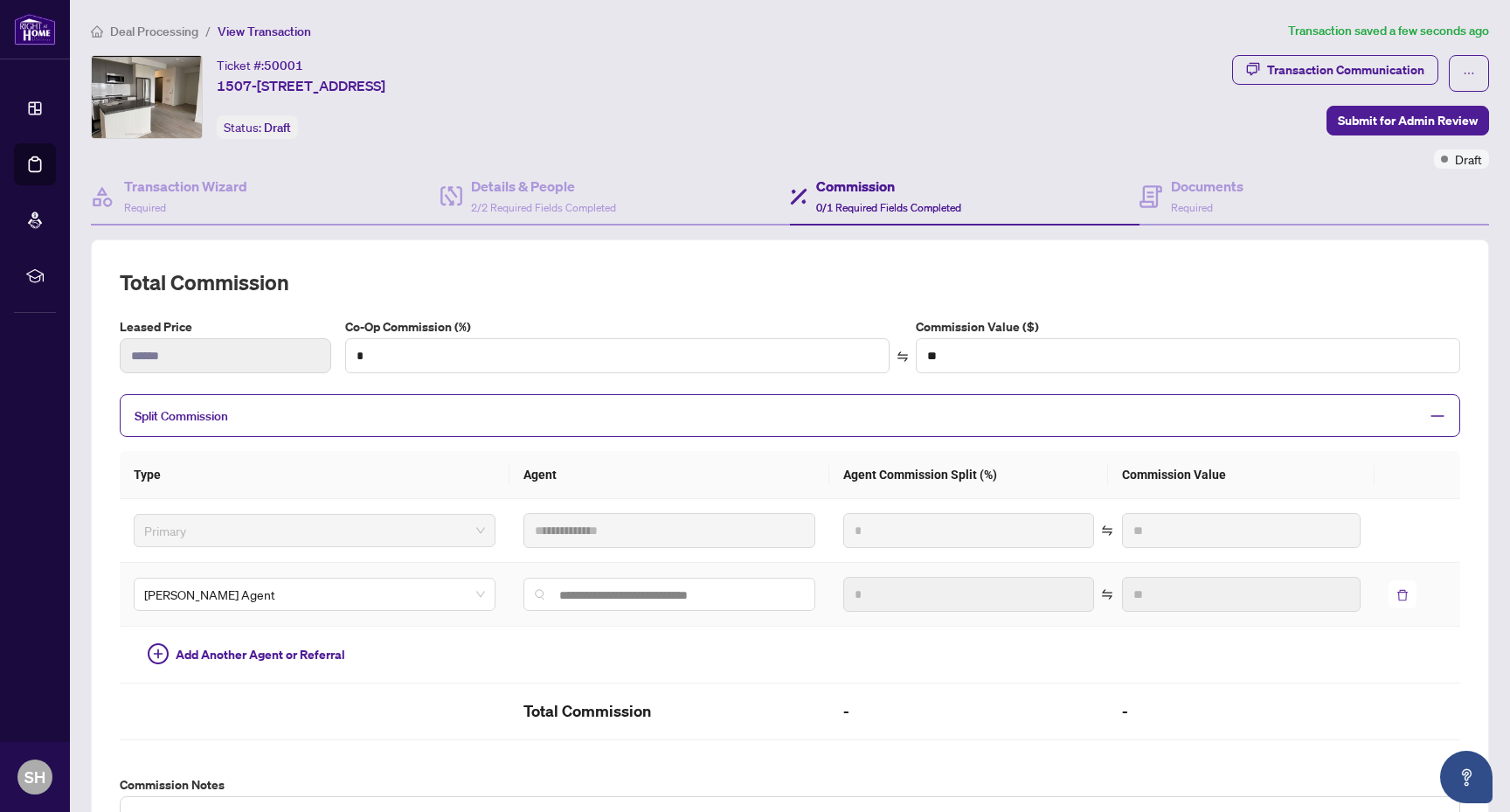
click at [1397, 589] on icon "delete" at bounding box center [1402, 595] width 12 height 12
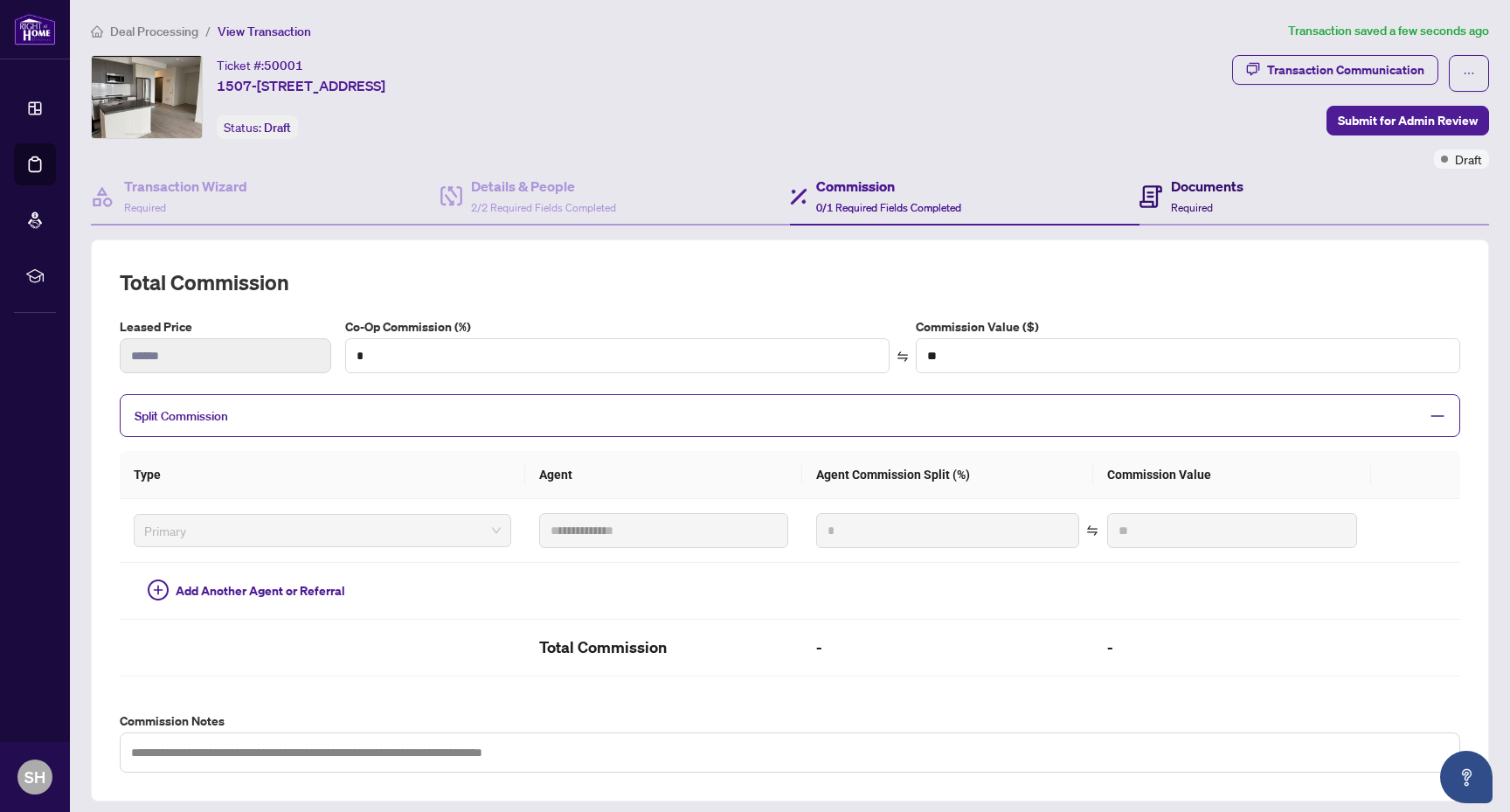
click at [1187, 193] on h4 "Documents" at bounding box center [1207, 185] width 72 height 21
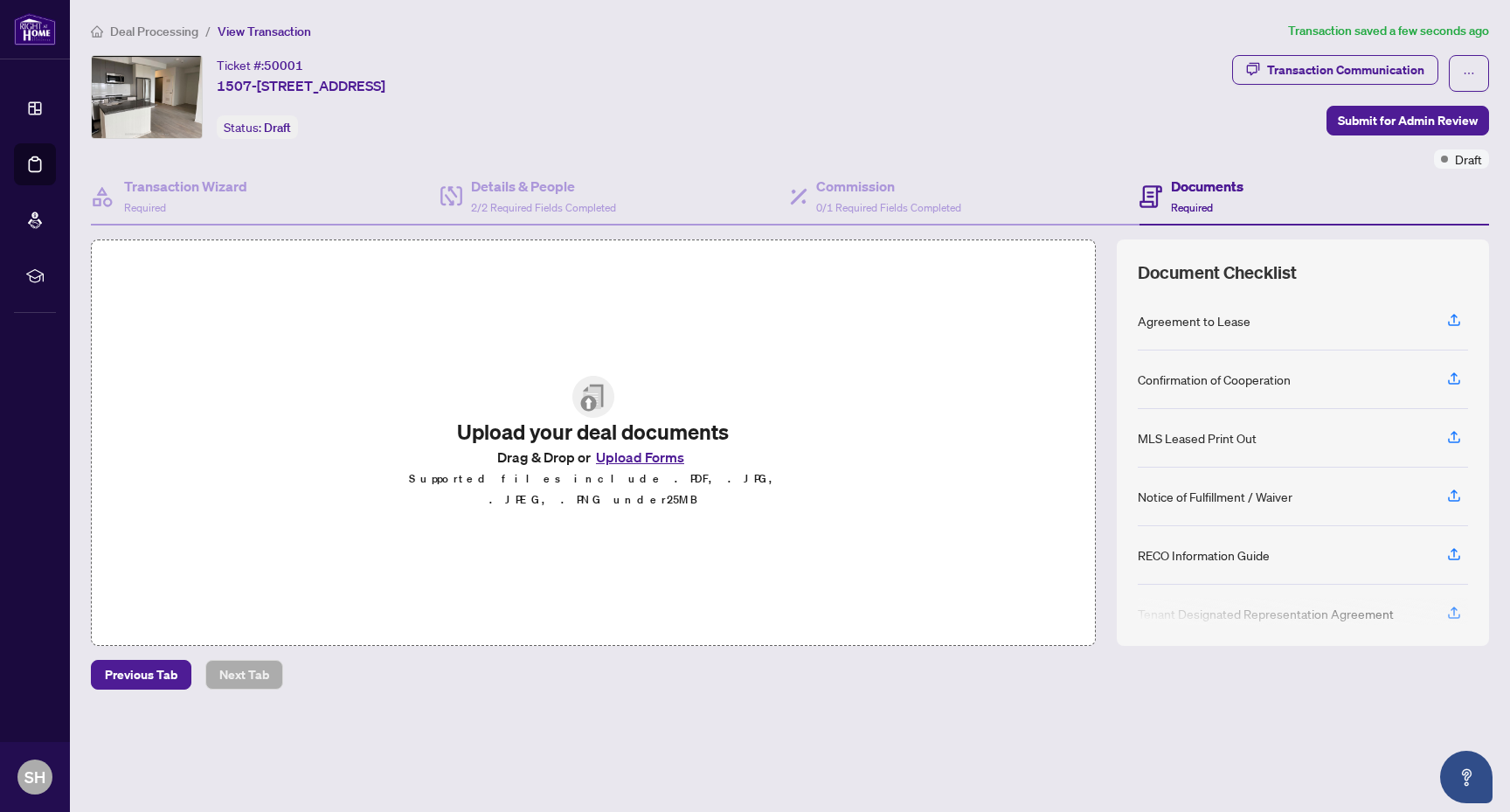
click at [625, 469] on button "Upload Forms" at bounding box center [641, 457] width 99 height 23
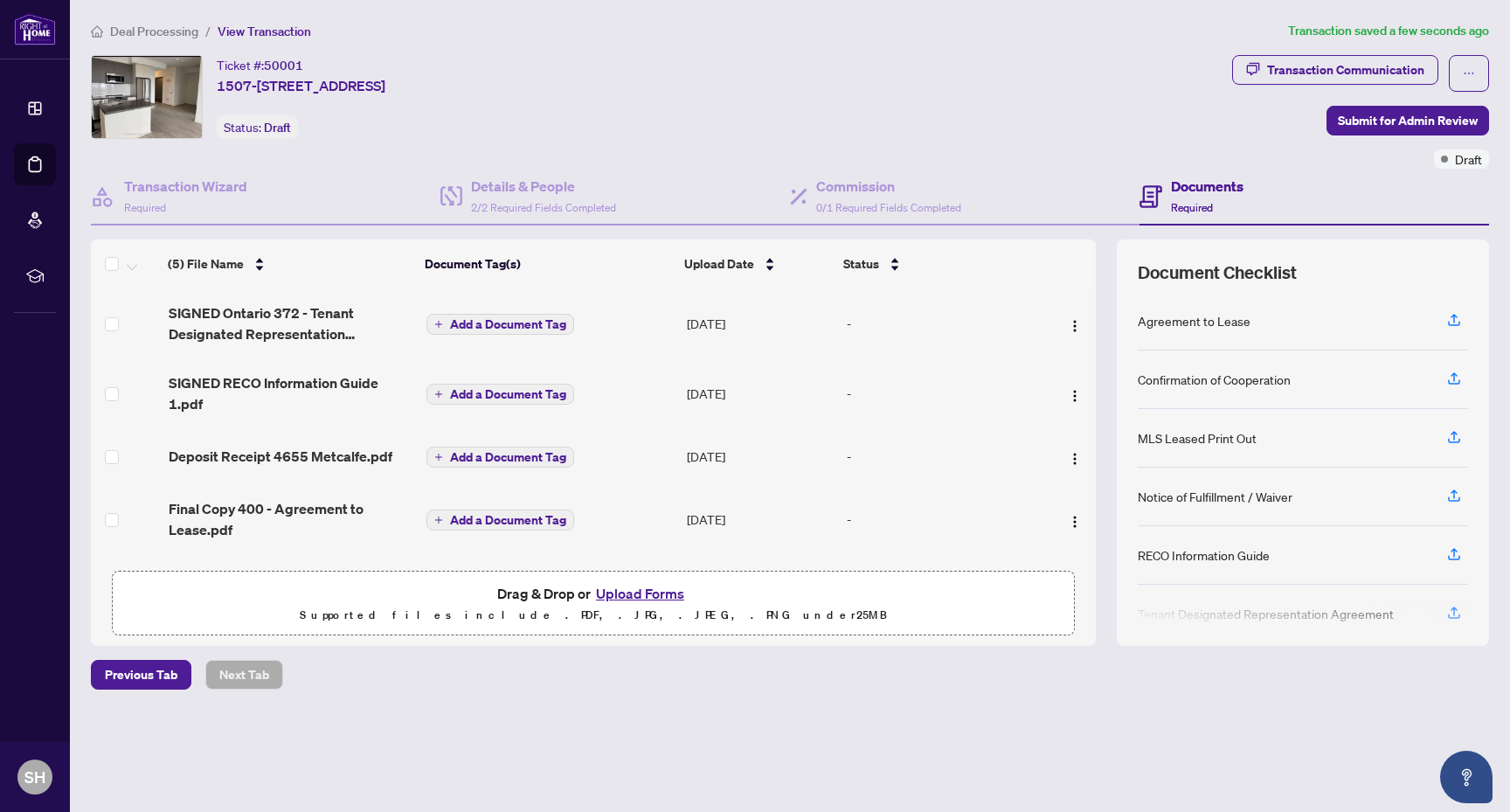
click at [1330, 141] on div "Transaction Communication Submit for Admin Review Draft" at bounding box center [1361, 111] width 257 height 113
click at [1339, 138] on div "Transaction Communication Submit for Admin Review Draft" at bounding box center [1361, 111] width 257 height 113
click at [1342, 135] on div "Transaction Communication Submit for Admin Review Draft" at bounding box center [1361, 111] width 257 height 113
click at [1354, 118] on span "Submit for Admin Review" at bounding box center [1408, 120] width 140 height 28
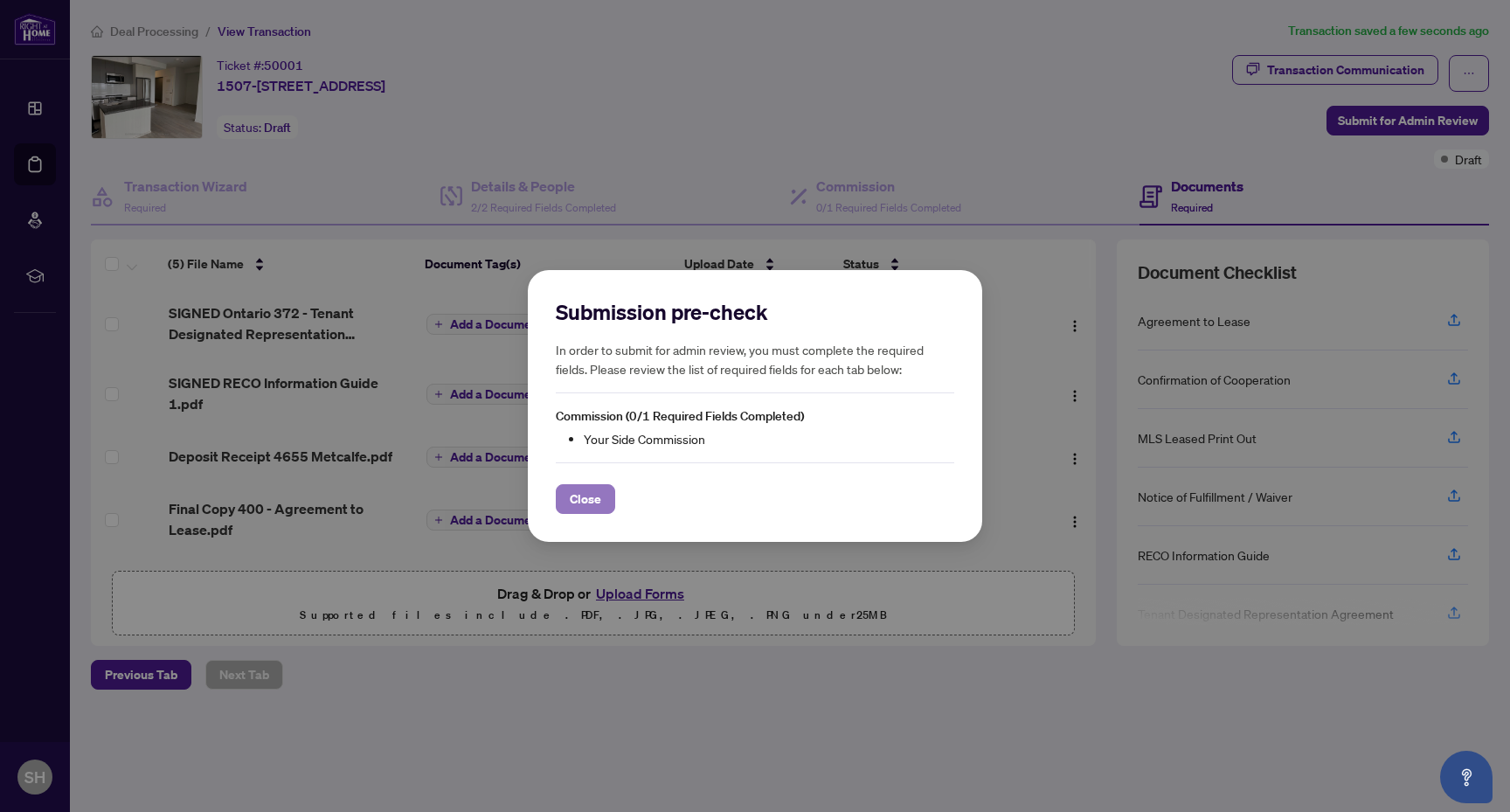
click at [602, 497] on button "Close" at bounding box center [585, 499] width 59 height 30
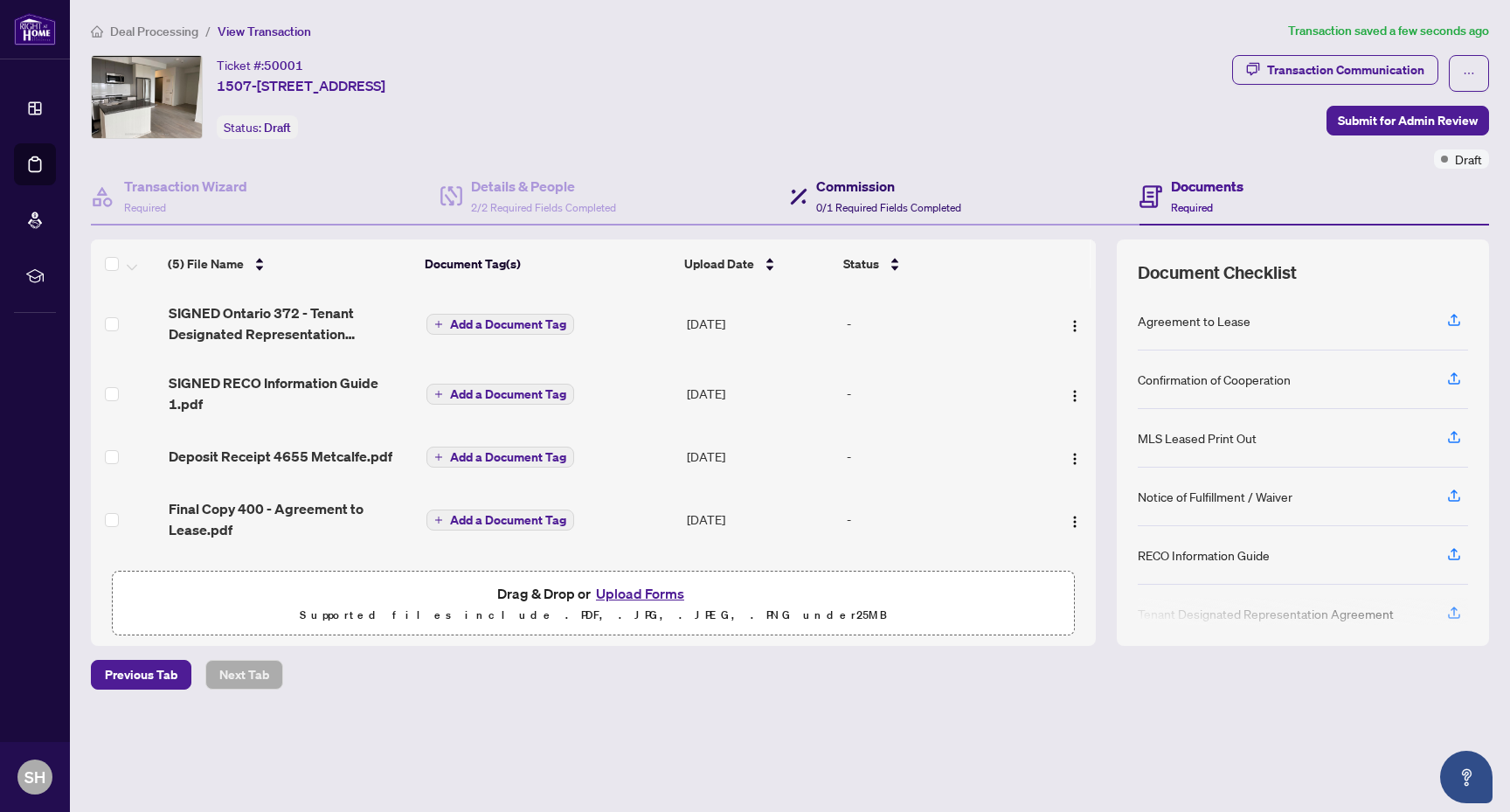
click at [897, 191] on h4 "Commission" at bounding box center [888, 185] width 145 height 21
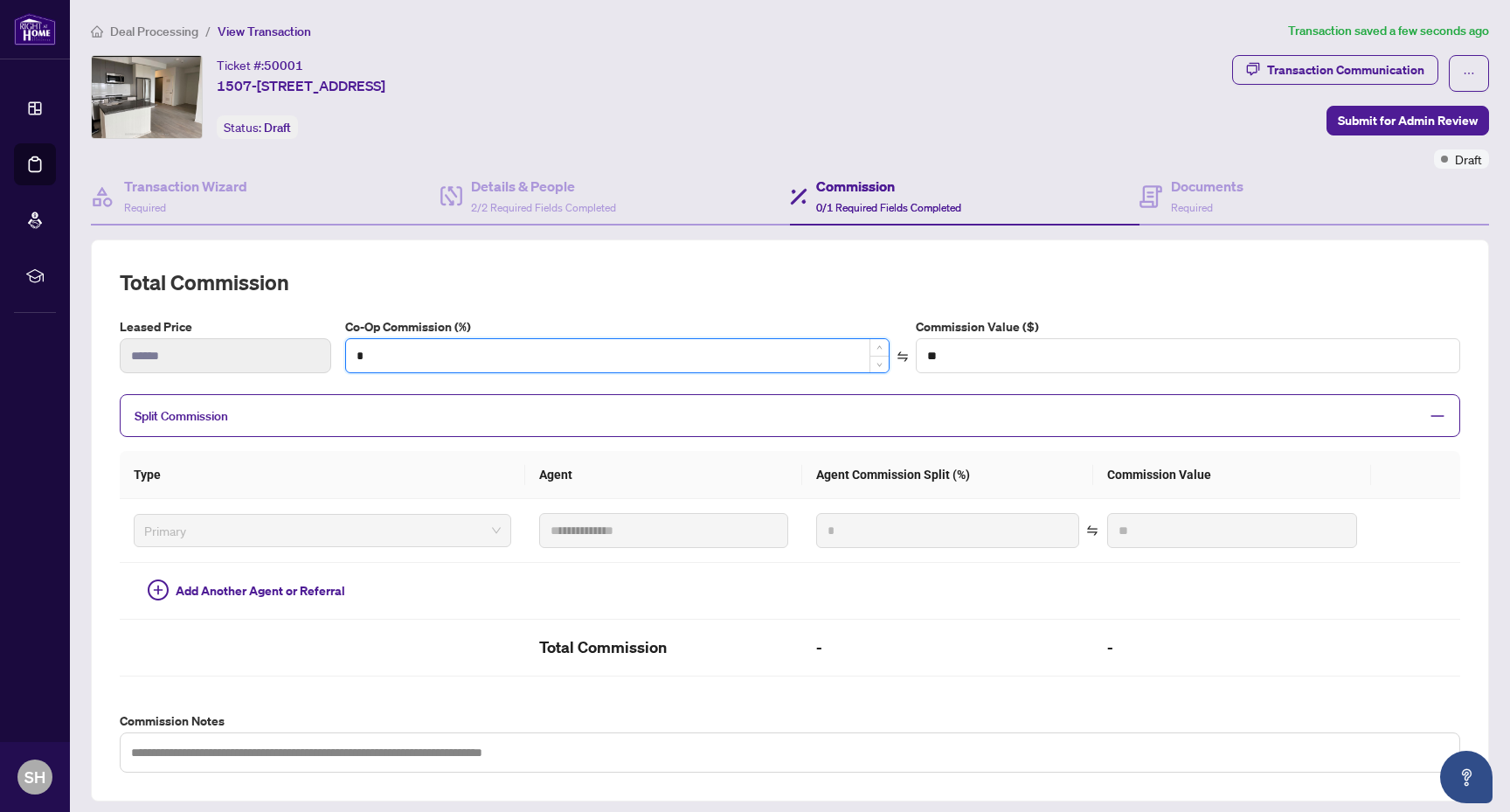
click at [450, 368] on input "*" at bounding box center [618, 356] width 543 height 34
type input "*"
type input "****"
type input "**"
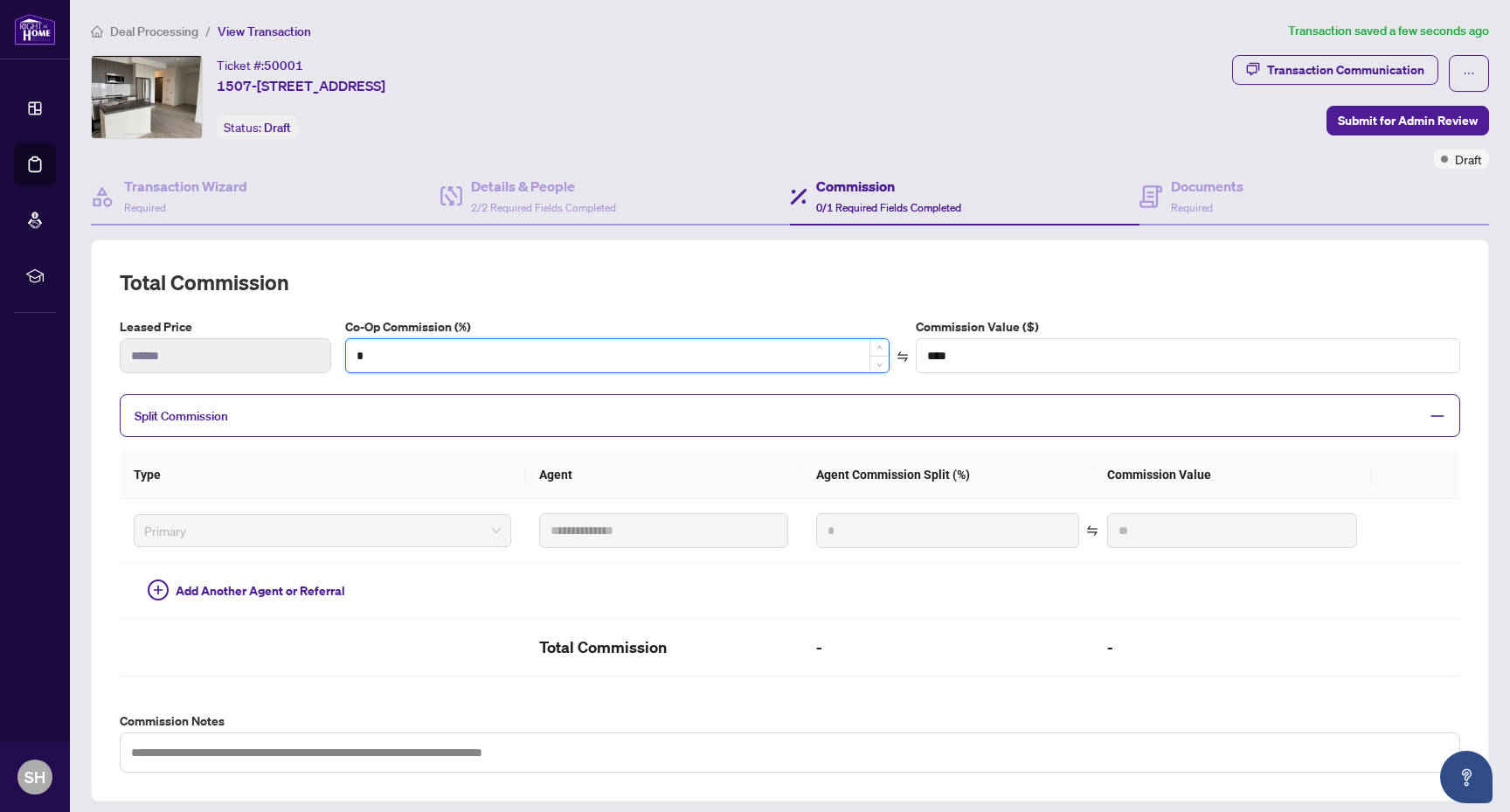
type input "******"
type input "**"
click at [846, 274] on h2 "Total Commission" at bounding box center [790, 282] width 1340 height 28
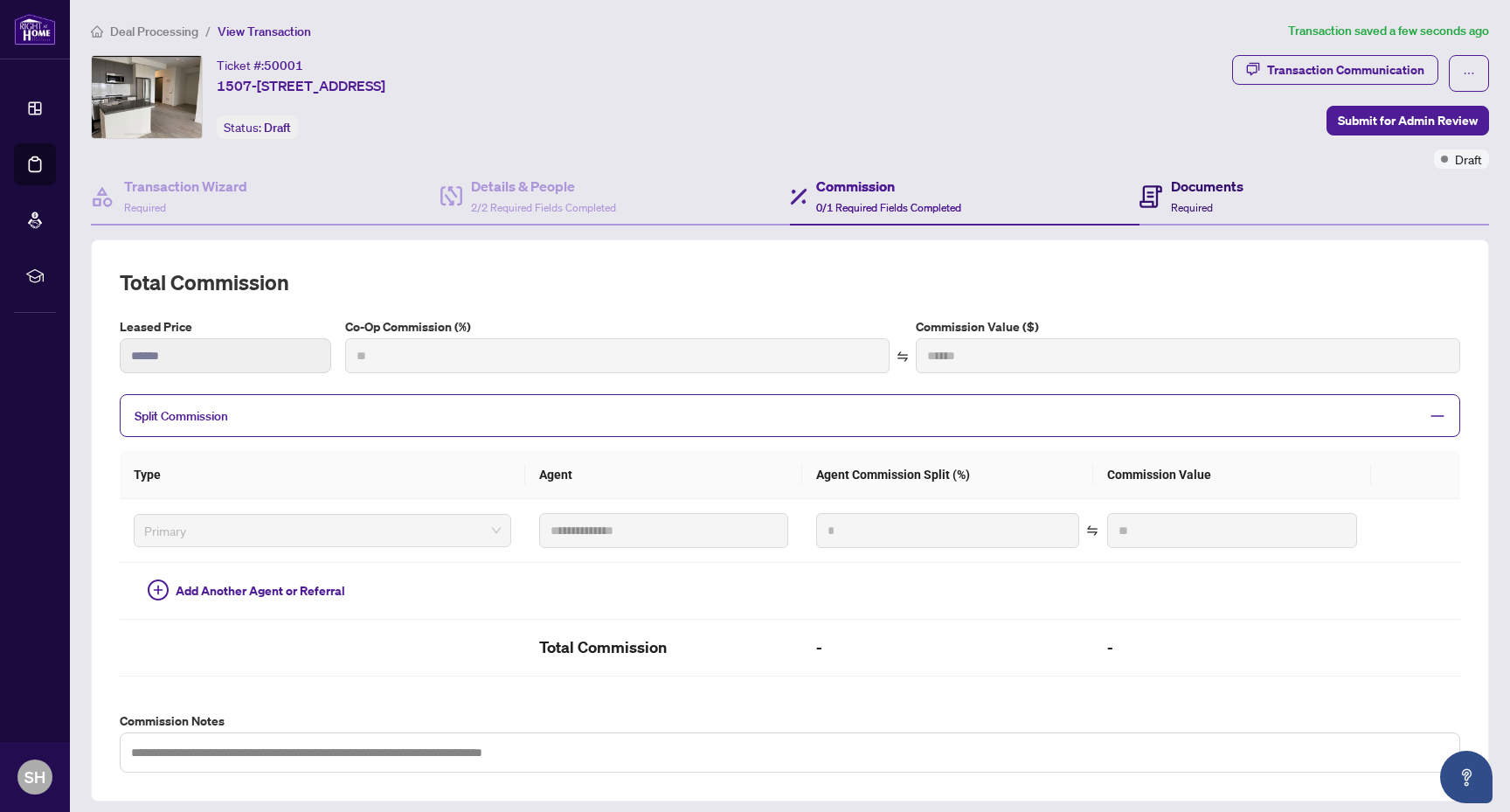
type input "***"
type input "******"
click at [1227, 179] on h4 "Documents" at bounding box center [1207, 185] width 72 height 21
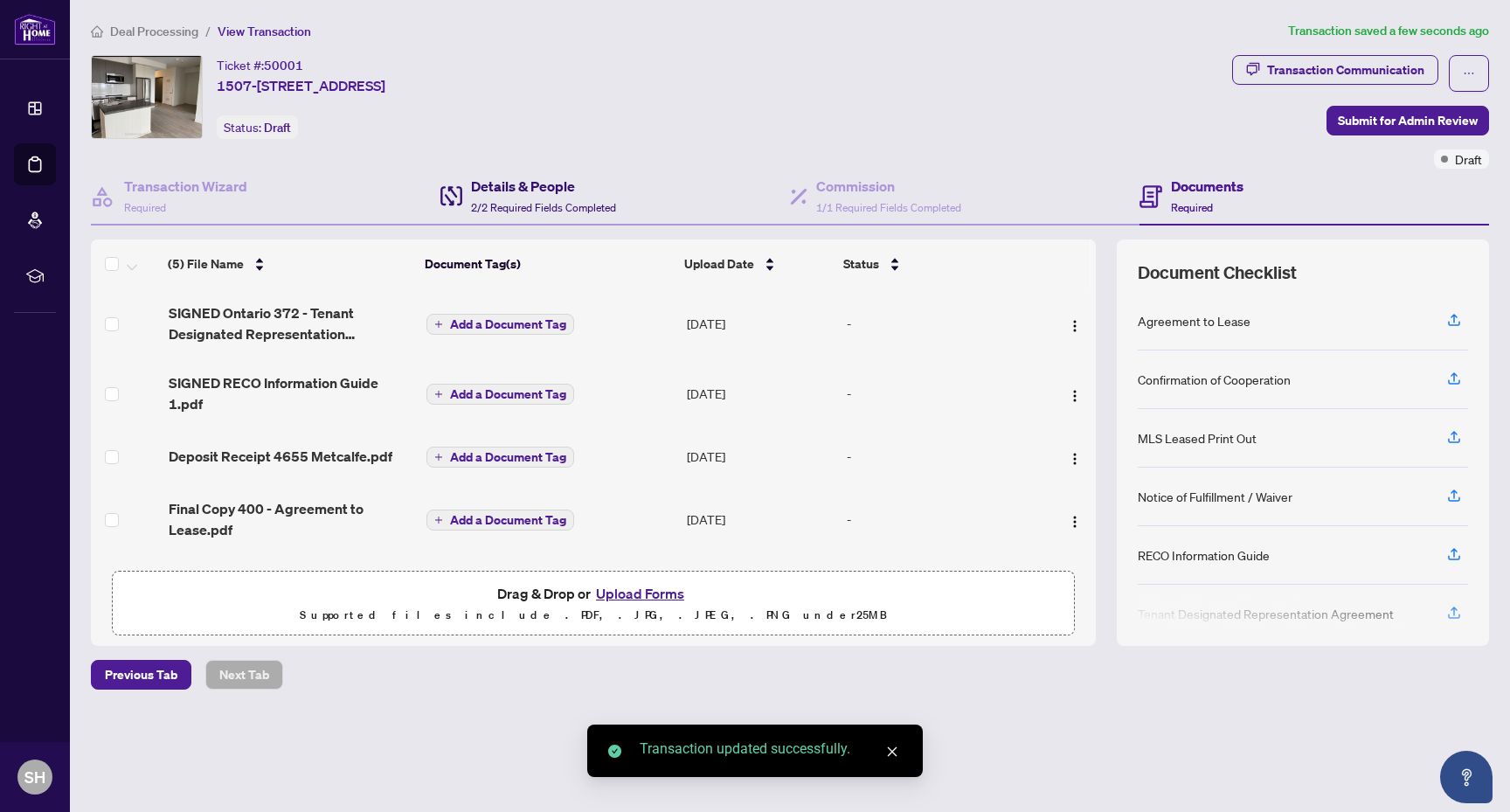
click at [579, 210] on span "2/2 Required Fields Completed" at bounding box center [543, 207] width 145 height 13
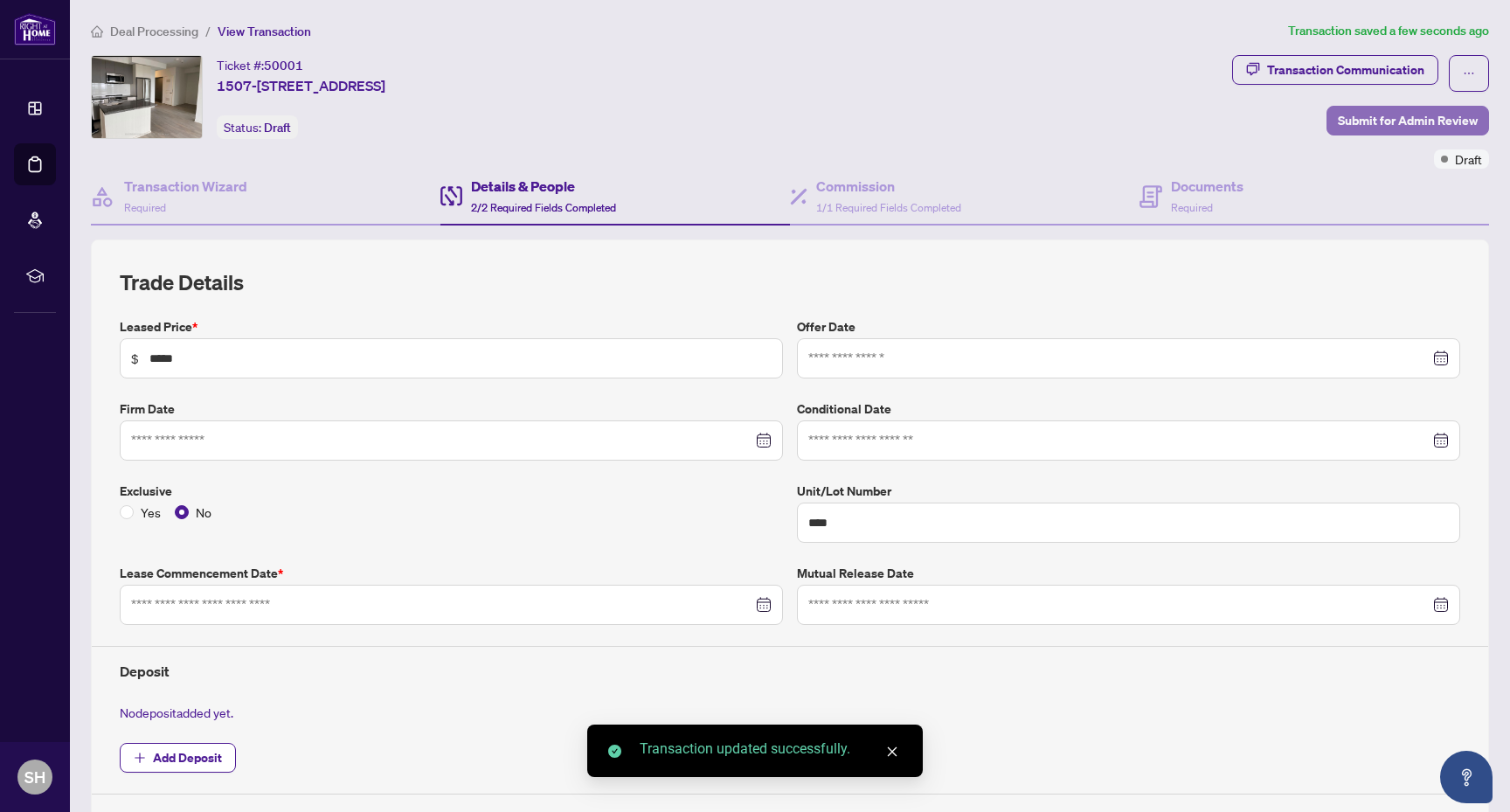
type input "**********"
click at [1388, 125] on span "Submit for Admin Review" at bounding box center [1408, 120] width 140 height 28
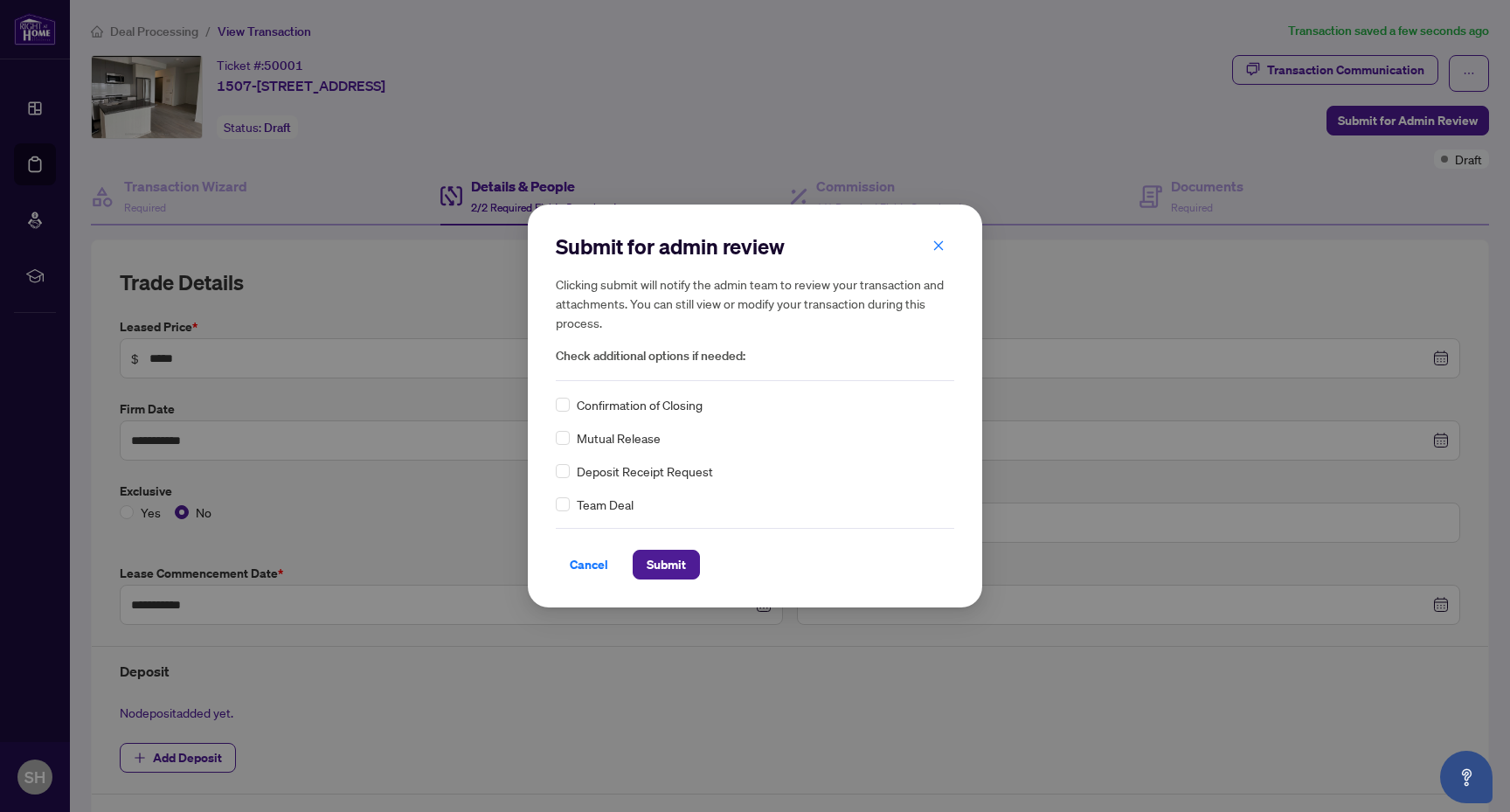
click at [558, 393] on div "Submit for admin review Clicking submit will notify the admin team to review yo…" at bounding box center [755, 406] width 399 height 347
click at [641, 563] on button "Submit" at bounding box center [666, 564] width 67 height 30
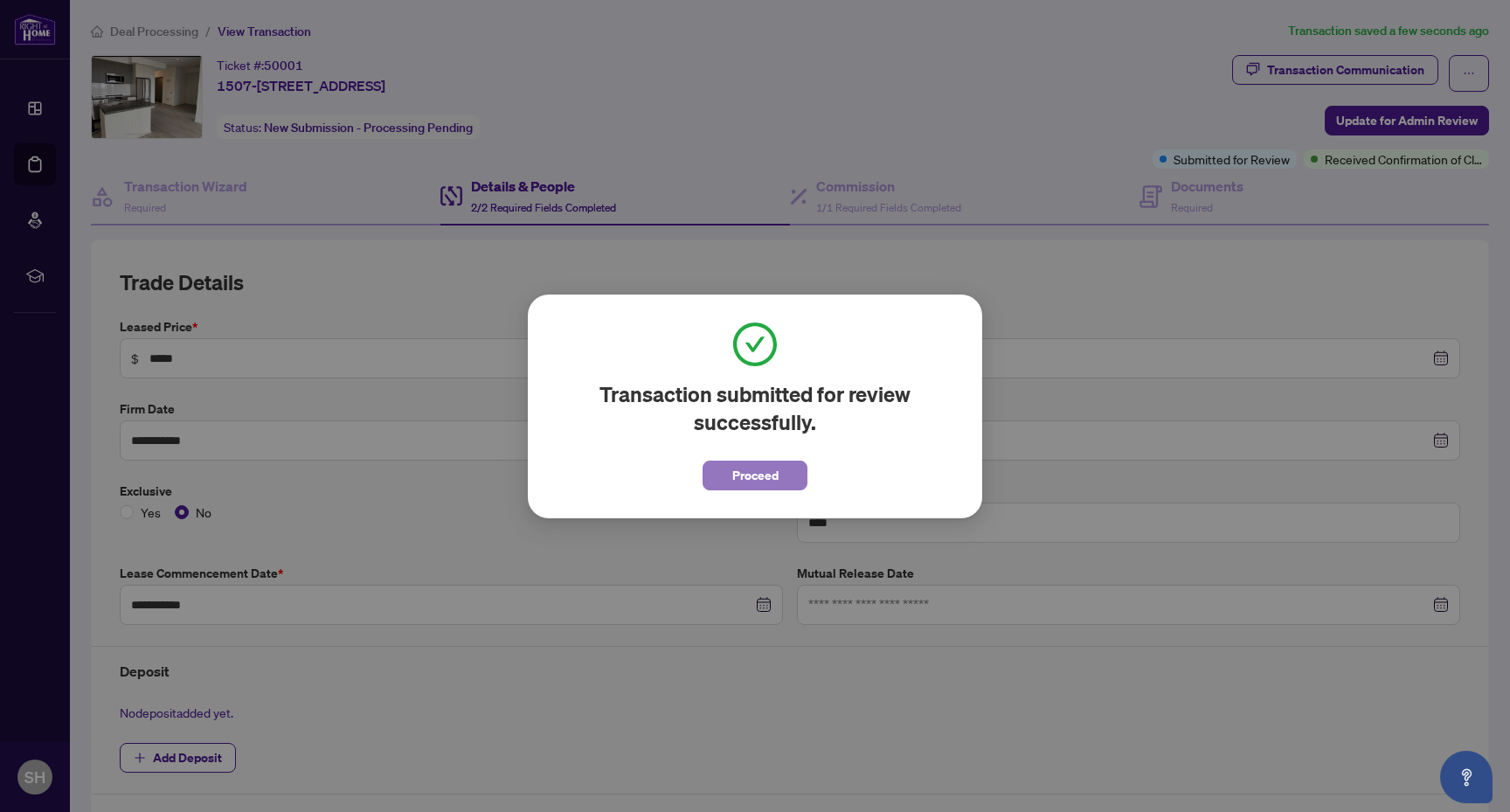
click at [767, 465] on span "Proceed" at bounding box center [755, 476] width 46 height 28
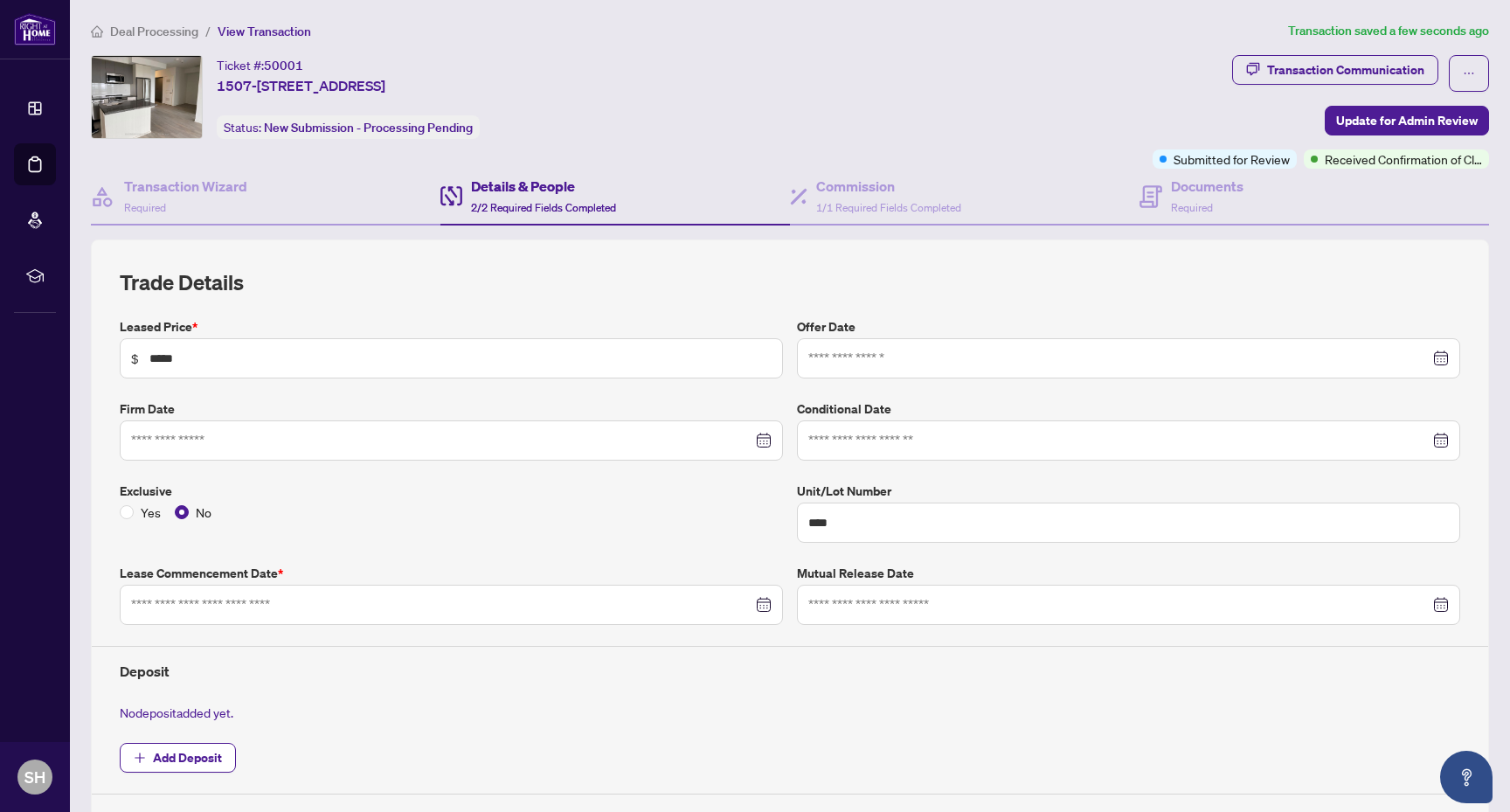
type input "**********"
